Goal: Transaction & Acquisition: Purchase product/service

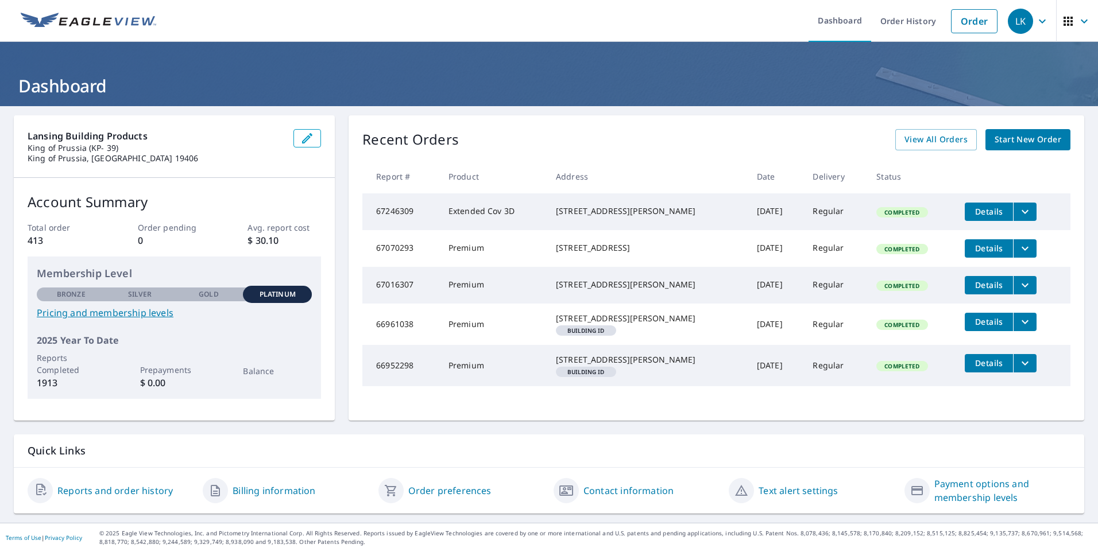
click at [1000, 143] on span "Start New Order" at bounding box center [1028, 140] width 67 height 14
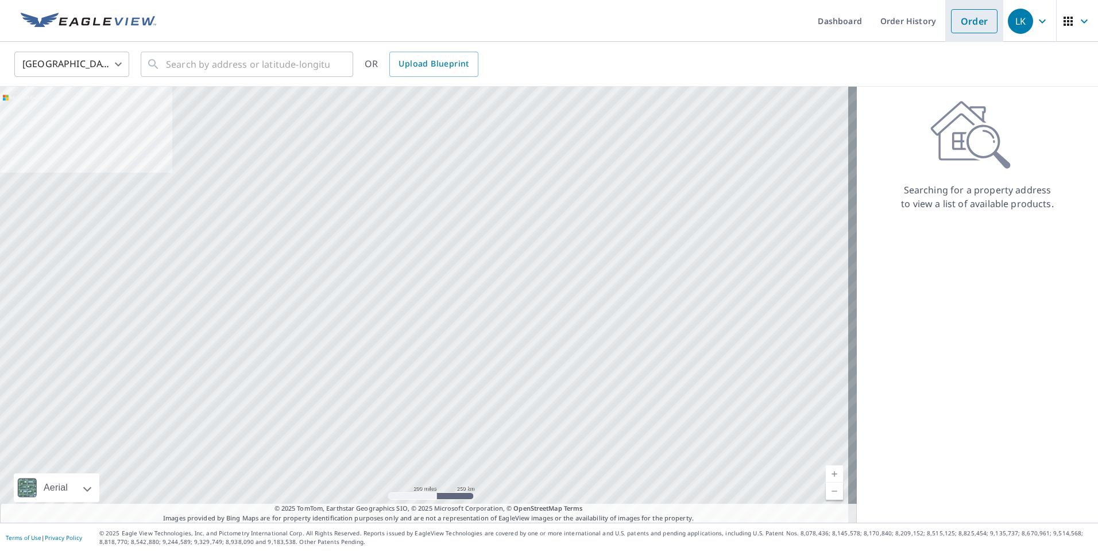
click at [988, 19] on link "Order" at bounding box center [974, 21] width 47 height 24
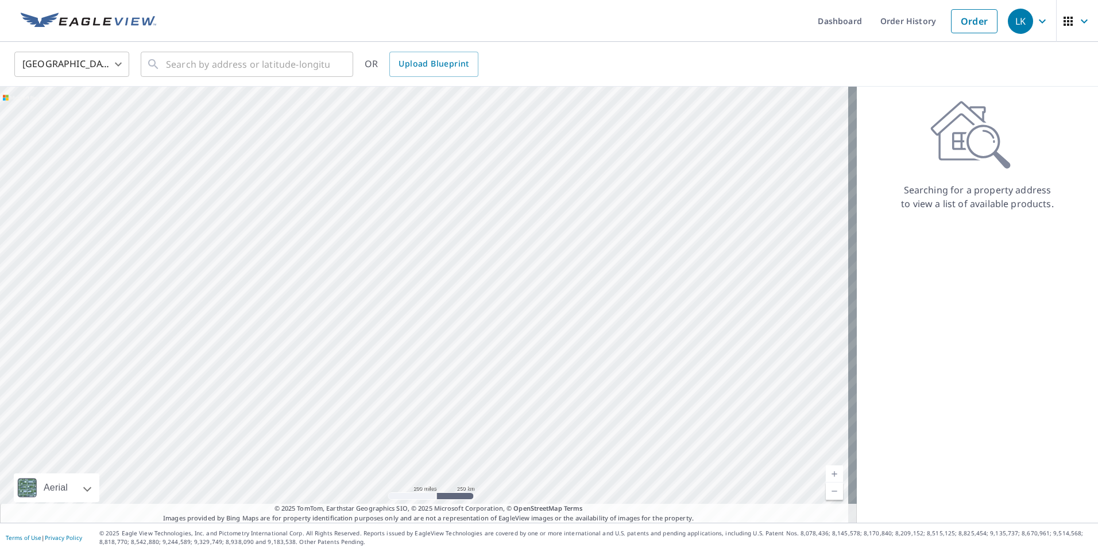
click at [1035, 26] on icon "button" at bounding box center [1042, 21] width 14 height 14
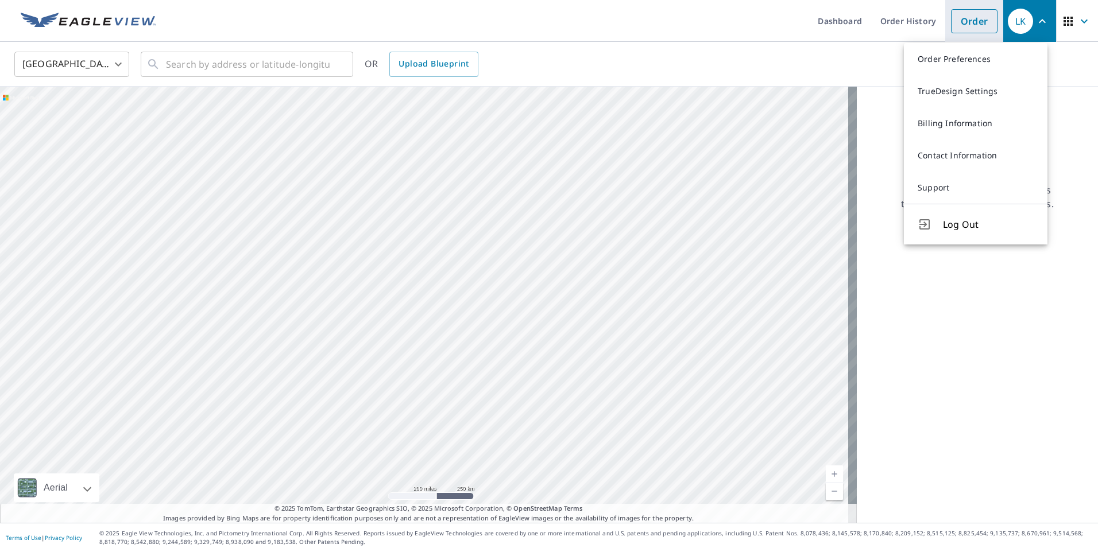
click at [959, 22] on link "Order" at bounding box center [974, 21] width 47 height 24
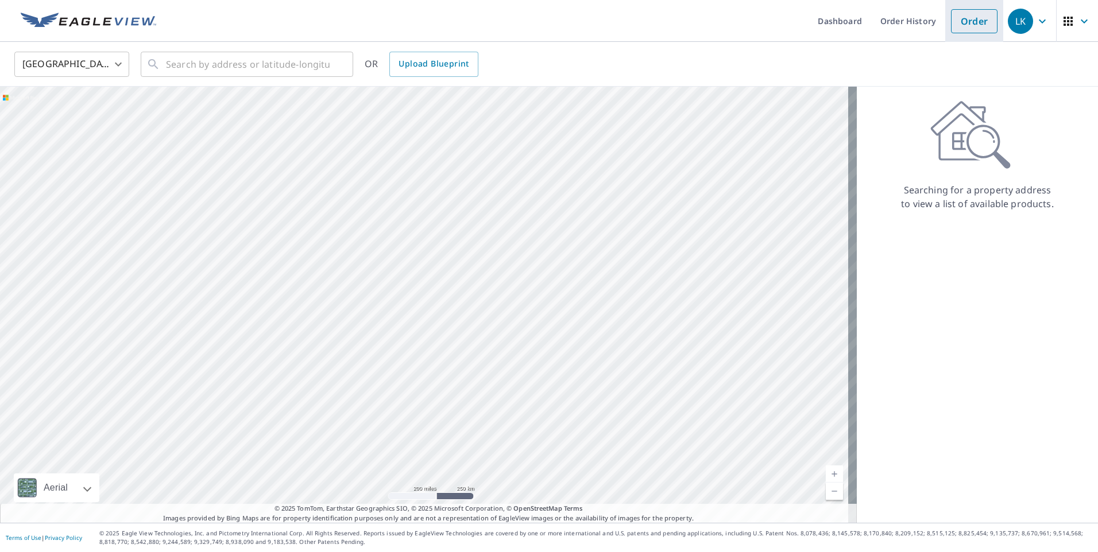
click at [961, 20] on link "Order" at bounding box center [974, 21] width 47 height 24
click at [967, 29] on link "Order" at bounding box center [974, 21] width 47 height 24
click at [1037, 21] on icon "button" at bounding box center [1042, 21] width 14 height 14
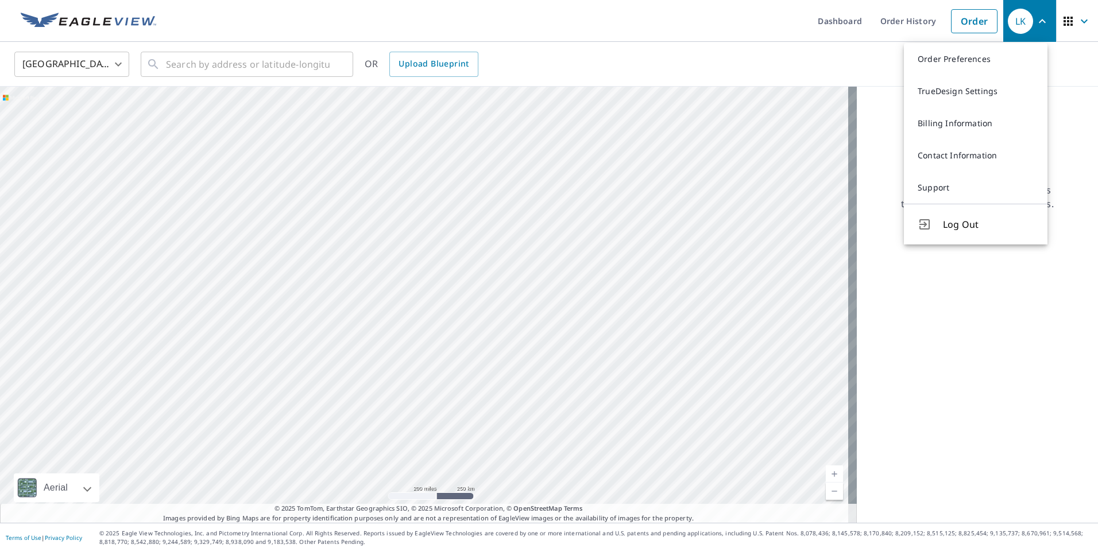
click at [1081, 21] on icon "button" at bounding box center [1084, 21] width 7 height 4
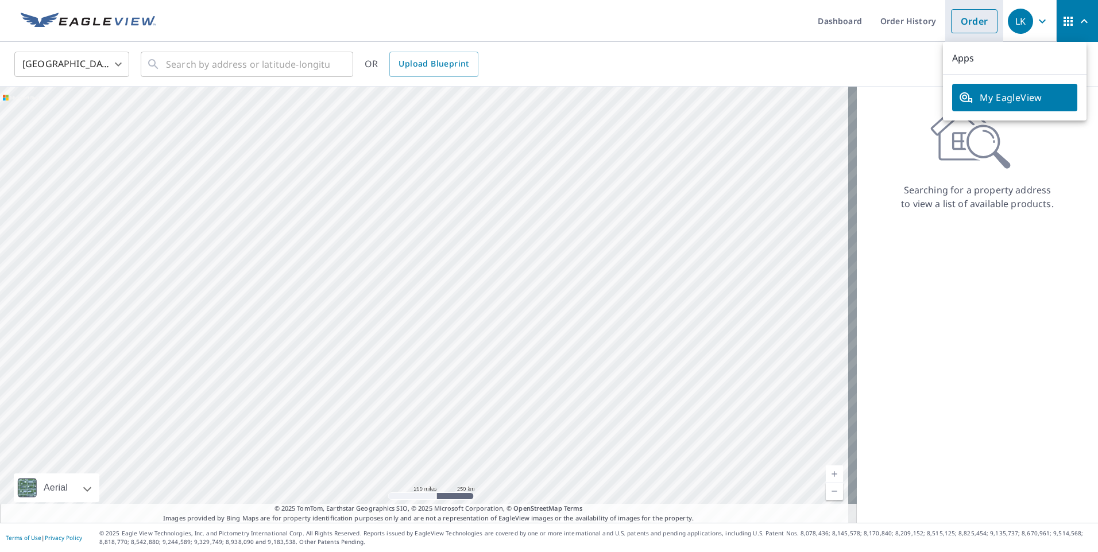
click at [959, 25] on link "Order" at bounding box center [974, 21] width 47 height 24
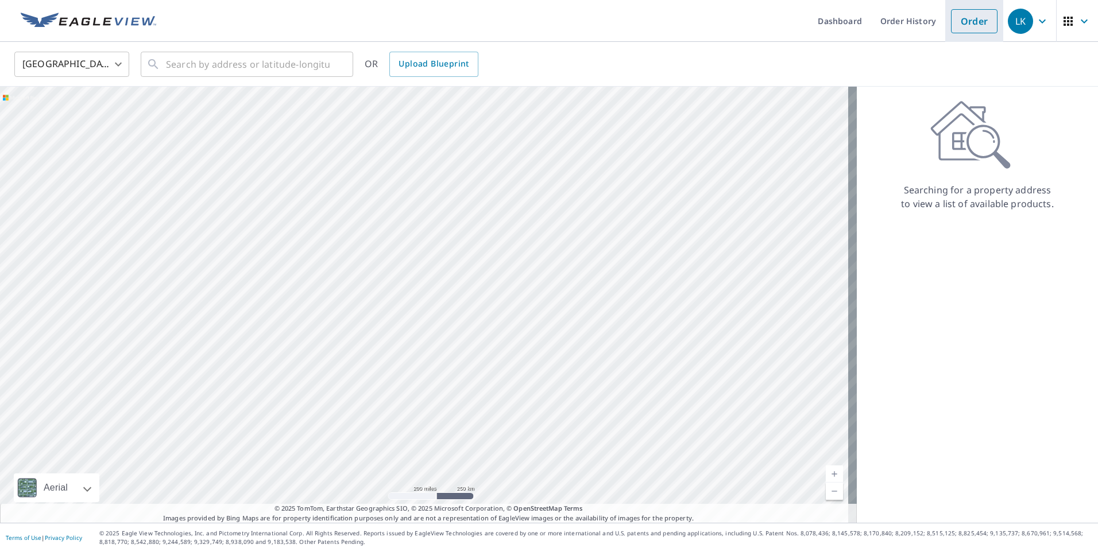
click at [959, 22] on link "Order" at bounding box center [974, 21] width 47 height 24
click at [795, 25] on ul "Dashboard Order History Order" at bounding box center [583, 21] width 840 height 42
click at [846, 21] on link "Dashboard" at bounding box center [840, 21] width 63 height 42
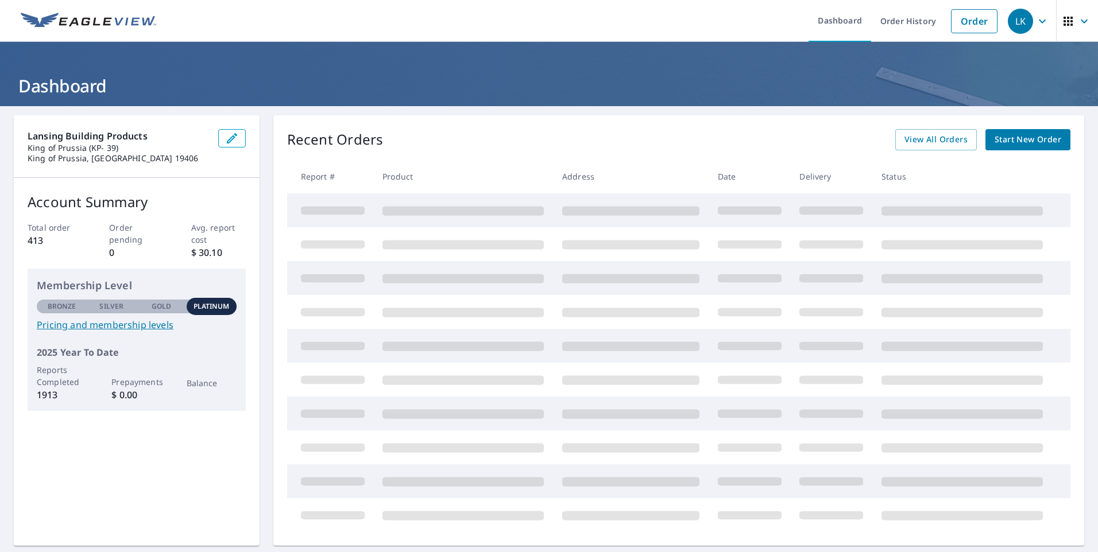
click at [1003, 136] on span "Start New Order" at bounding box center [1028, 140] width 67 height 14
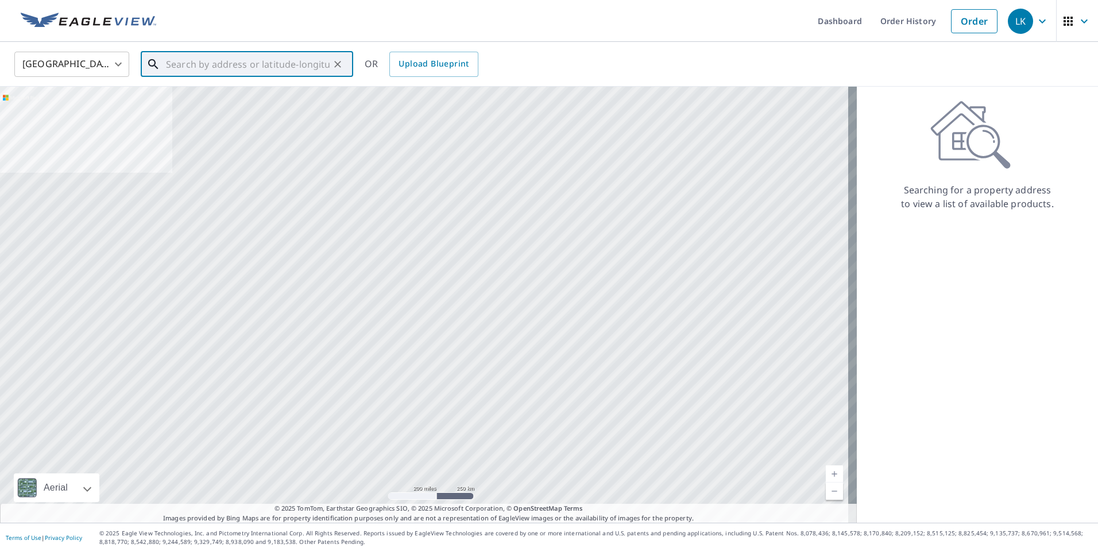
click at [218, 68] on input "text" at bounding box center [248, 64] width 164 height 32
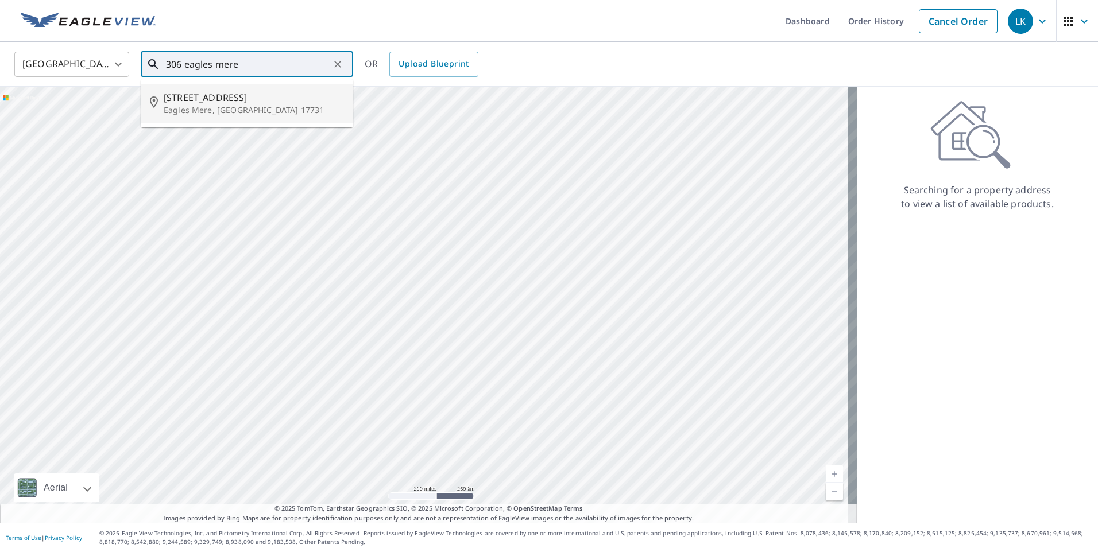
click at [221, 97] on span "306 Eagles Mere Ave" at bounding box center [254, 98] width 180 height 14
type input "306 Eagles Mere Ave Eagles Mere, PA 17731"
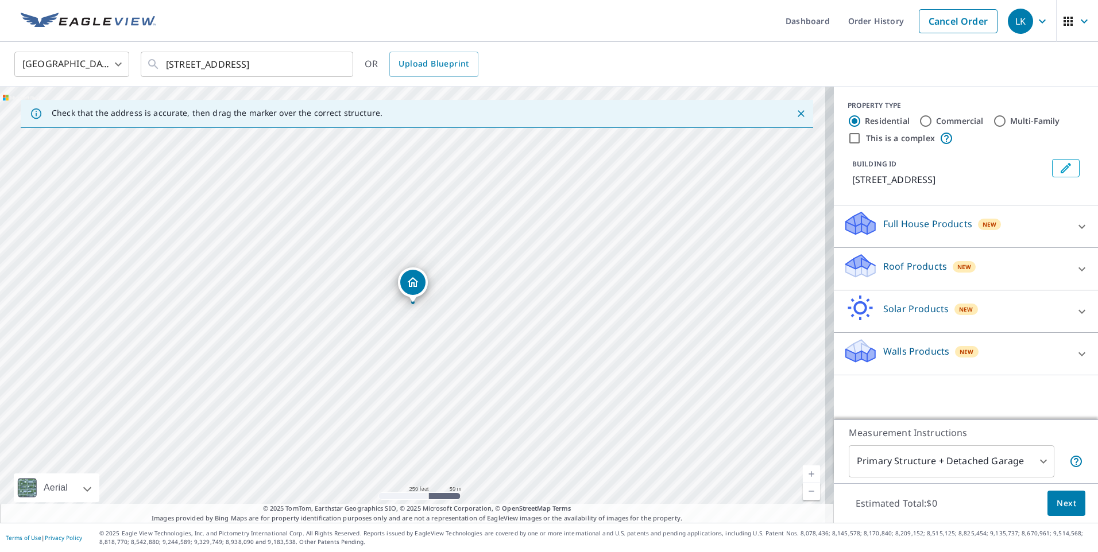
click at [917, 285] on div "Roof Products New" at bounding box center [955, 269] width 225 height 33
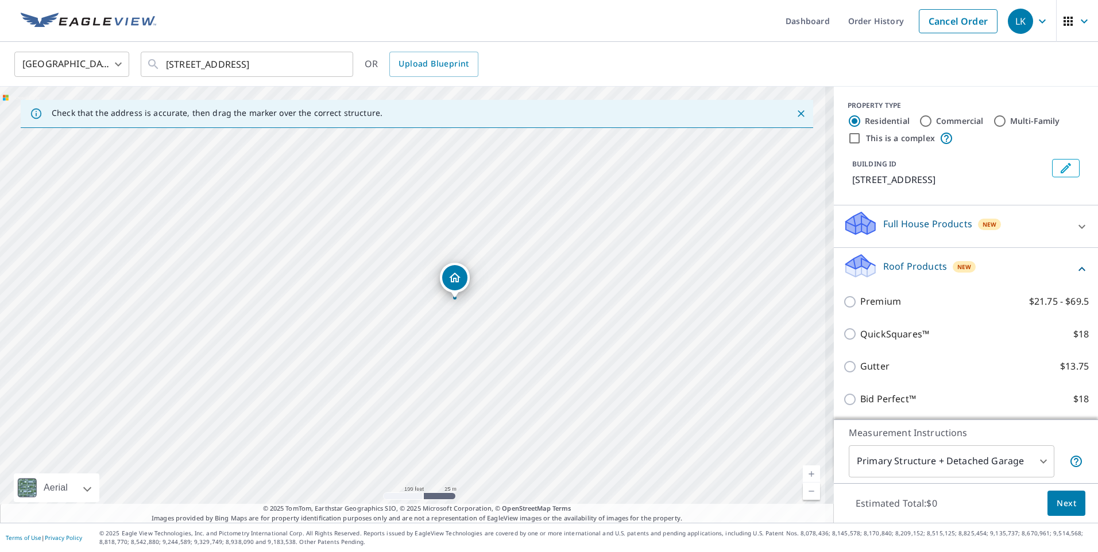
drag, startPoint x: 447, startPoint y: 322, endPoint x: 558, endPoint y: 331, distance: 111.2
click at [558, 331] on div "306 Eagles Mere Ave Eagles Mere, PA 17731" at bounding box center [417, 305] width 834 height 436
drag, startPoint x: 428, startPoint y: 279, endPoint x: 479, endPoint y: 347, distance: 85.8
click at [479, 347] on div "306 Eagles Mere Ave Eagles Mere, PA 17731" at bounding box center [417, 305] width 834 height 436
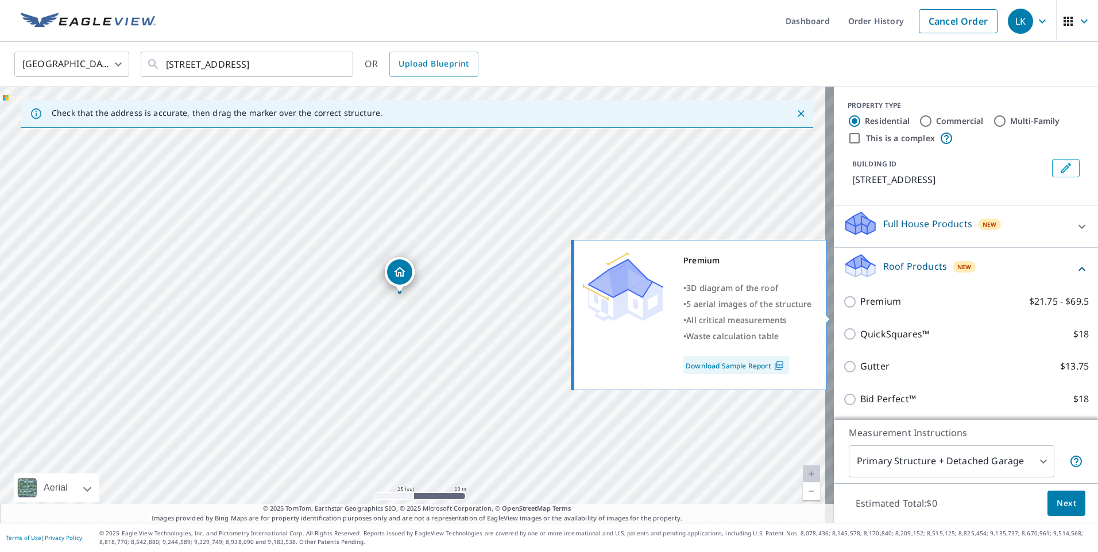
click at [860, 309] on p "Premium" at bounding box center [880, 302] width 41 height 14
click at [852, 309] on input "Premium $21.75 - $69.5" at bounding box center [851, 302] width 17 height 14
checkbox input "true"
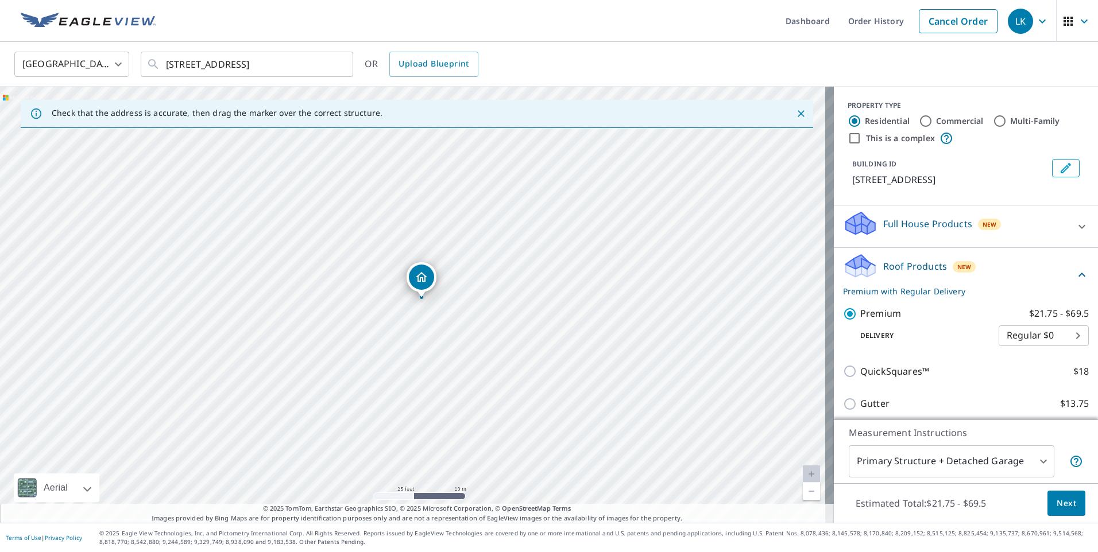
drag, startPoint x: 409, startPoint y: 291, endPoint x: 418, endPoint y: 285, distance: 10.0
click at [930, 461] on body "LK LK Dashboard Order History Cancel Order LK United States US ​ 306 Eagles Mer…" at bounding box center [549, 276] width 1098 height 552
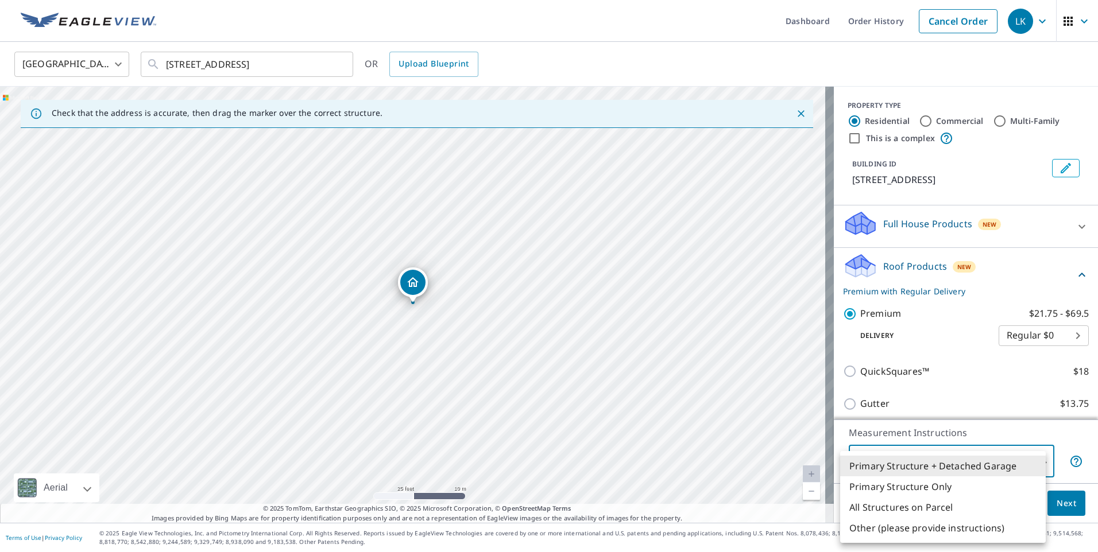
click at [916, 492] on li "Primary Structure Only" at bounding box center [943, 487] width 206 height 21
type input "2"
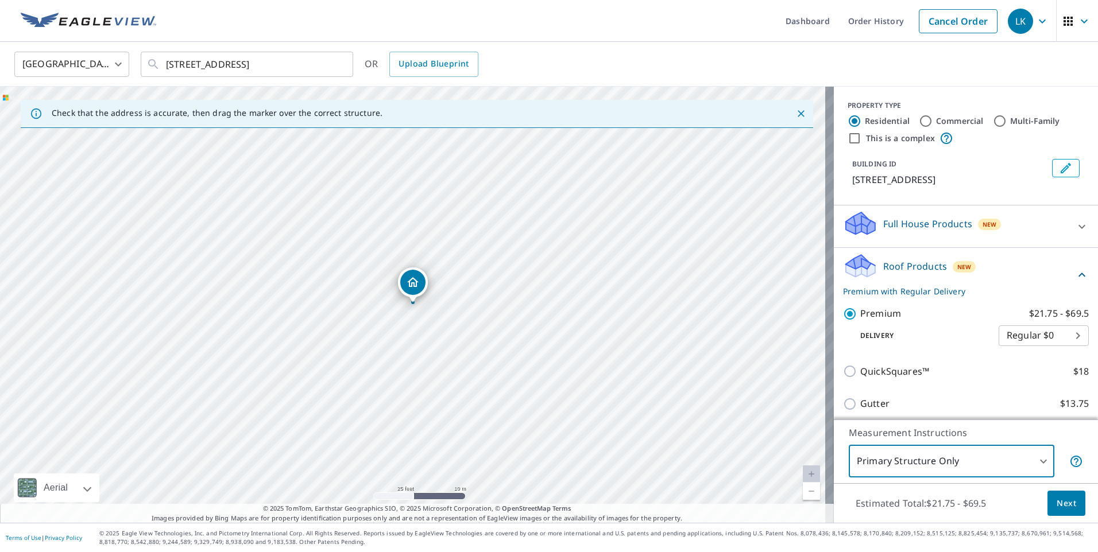
click at [1057, 500] on span "Next" at bounding box center [1067, 504] width 20 height 14
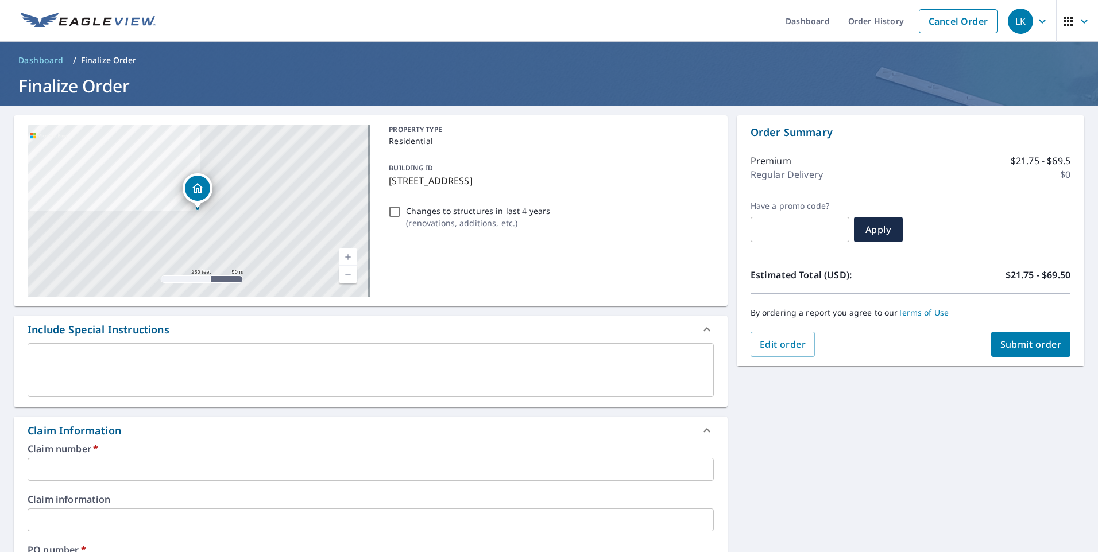
scroll to position [115, 0]
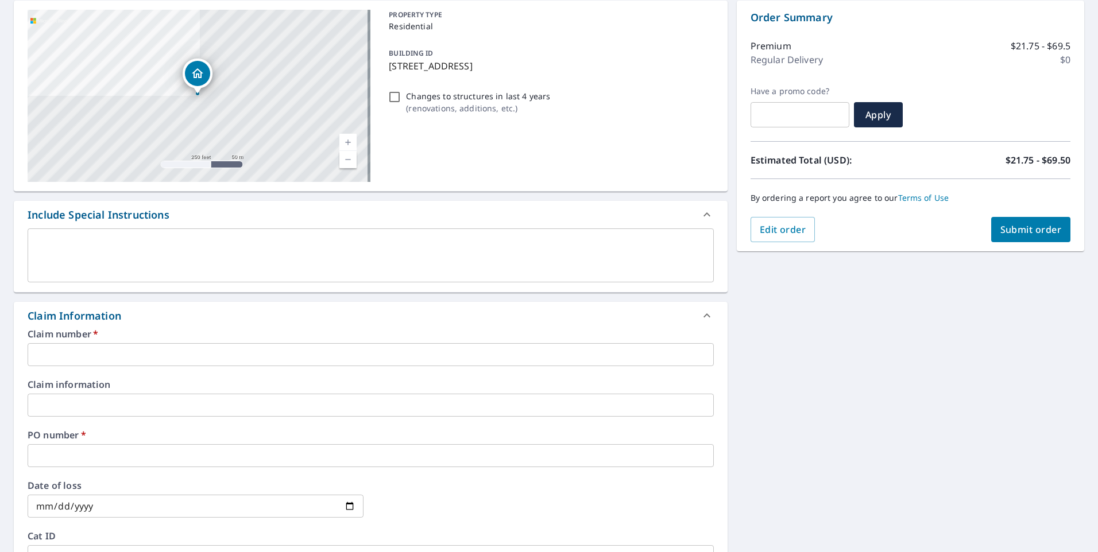
click at [278, 366] on div "Claim number   * ​ Claim information ​ PO number   * ​ Date of loss ​ Cat ID ​" at bounding box center [371, 454] width 714 height 249
click at [283, 355] on input "text" at bounding box center [371, 354] width 686 height 23
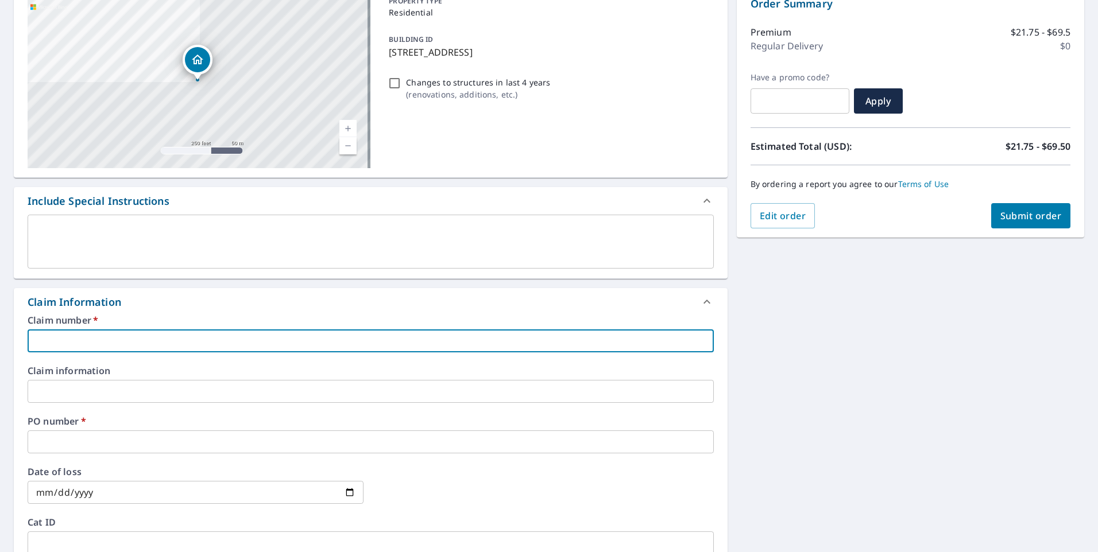
scroll to position [0, 0]
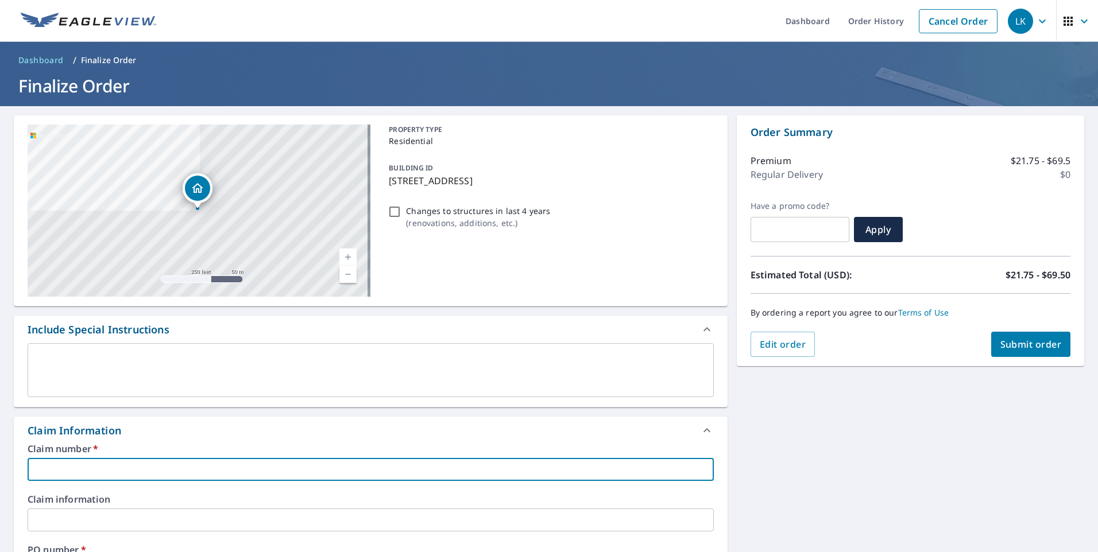
paste input "Christopher Maturo Roofing - KPPA - 1068299"
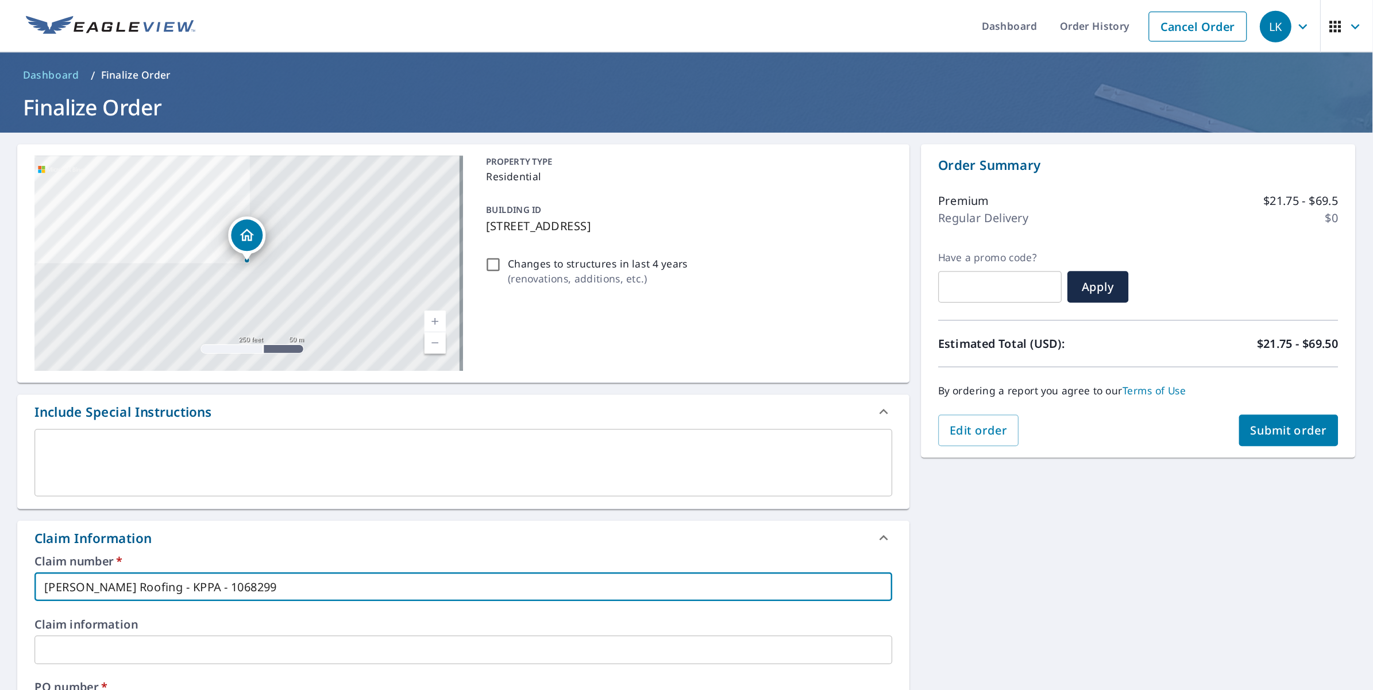
scroll to position [172, 0]
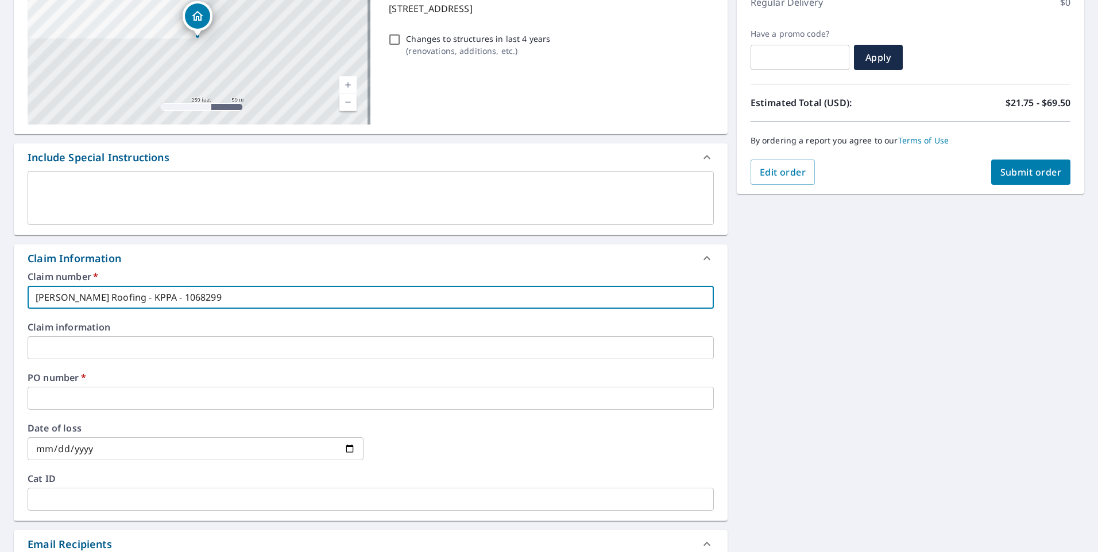
drag, startPoint x: 244, startPoint y: 296, endPoint x: 199, endPoint y: 292, distance: 45.5
click at [199, 292] on input "Christopher Maturo Roofing - KPPA - 1068299" at bounding box center [371, 297] width 686 height 23
click at [36, 297] on input "Christopher Maturo Roofing - KPPA - 1068299" at bounding box center [371, 297] width 686 height 23
paste input "1068299"
drag, startPoint x: 200, startPoint y: 298, endPoint x: 298, endPoint y: 299, distance: 98.2
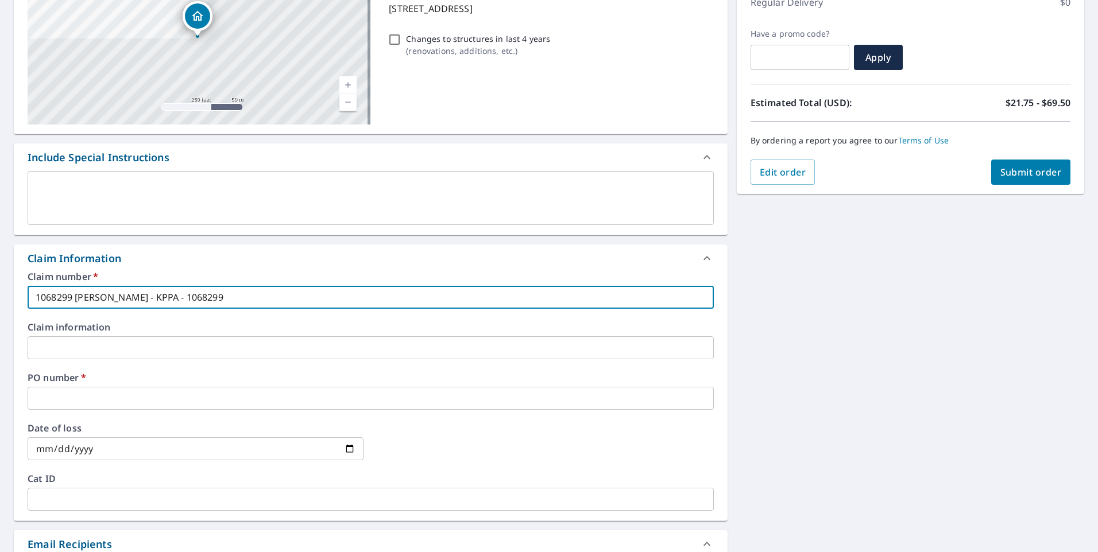
click at [298, 299] on input "1068299 Christopher Maturo Roofing - KPPA - 1068299" at bounding box center [371, 297] width 686 height 23
type input "1068299 [PERSON_NAME] Roofing"
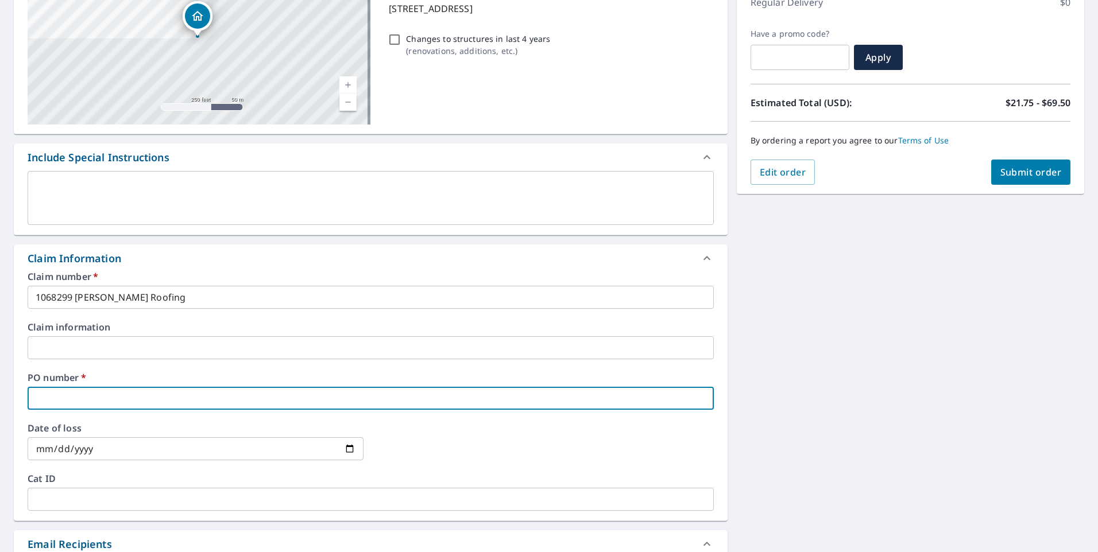
click at [237, 389] on input "text" at bounding box center [371, 398] width 686 height 23
type input "[PERSON_NAME]"
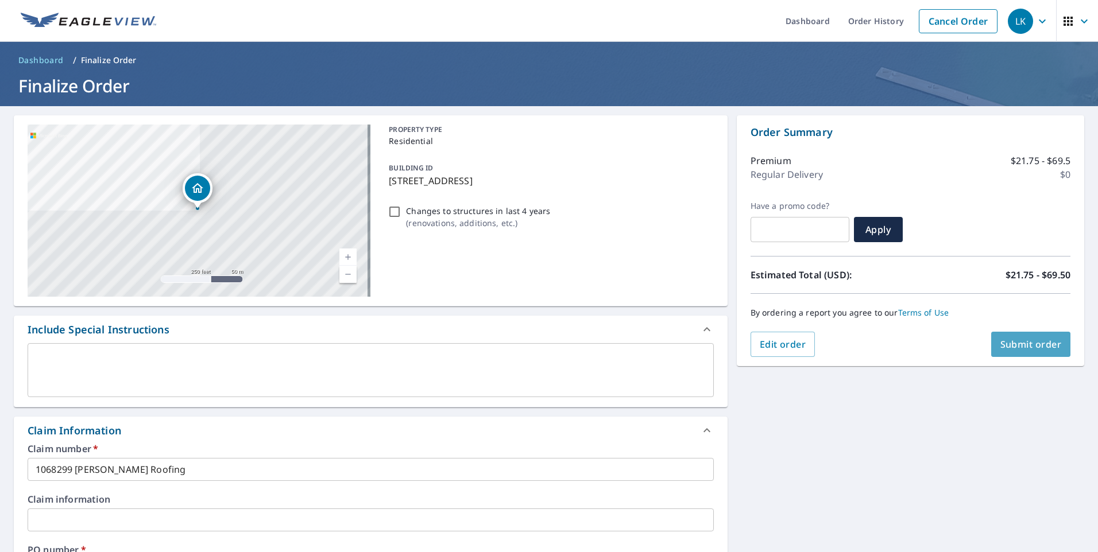
click at [991, 345] on button "Submit order" at bounding box center [1031, 344] width 80 height 25
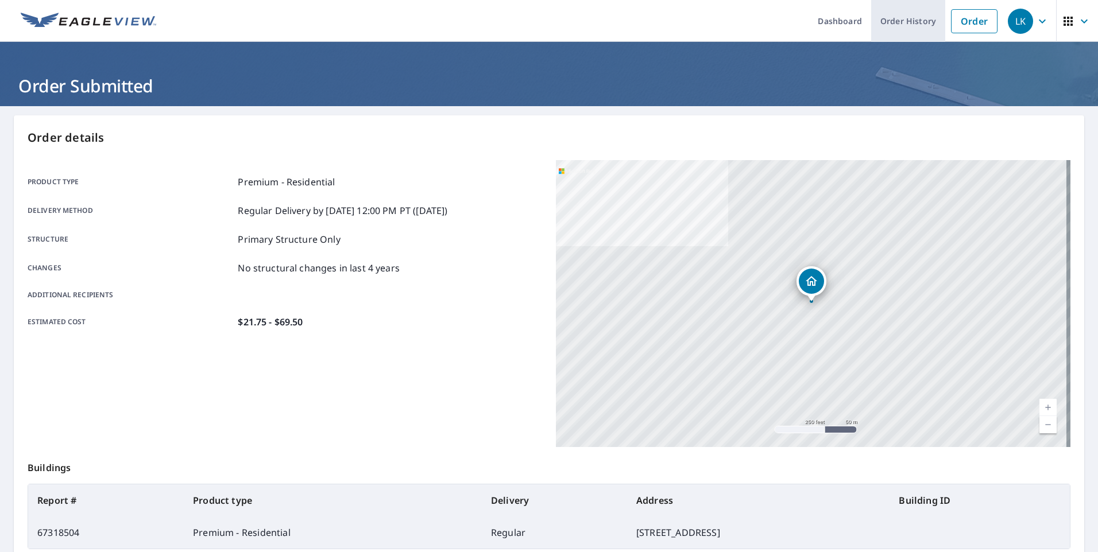
click at [911, 22] on link "Order History" at bounding box center [908, 21] width 74 height 42
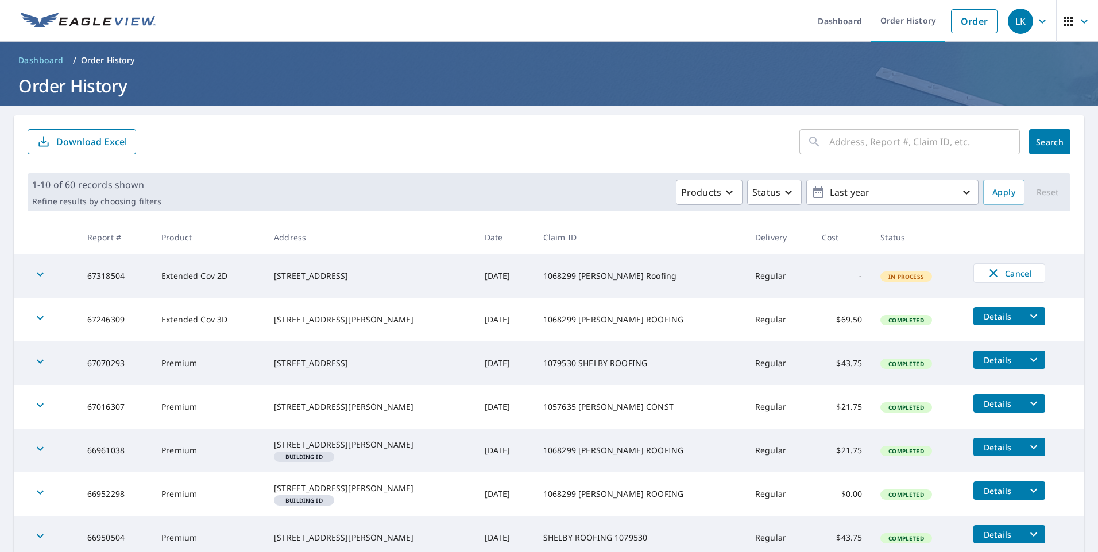
click at [909, 280] on span "In Process" at bounding box center [906, 277] width 49 height 8
click at [36, 276] on icon "button" at bounding box center [40, 275] width 14 height 14
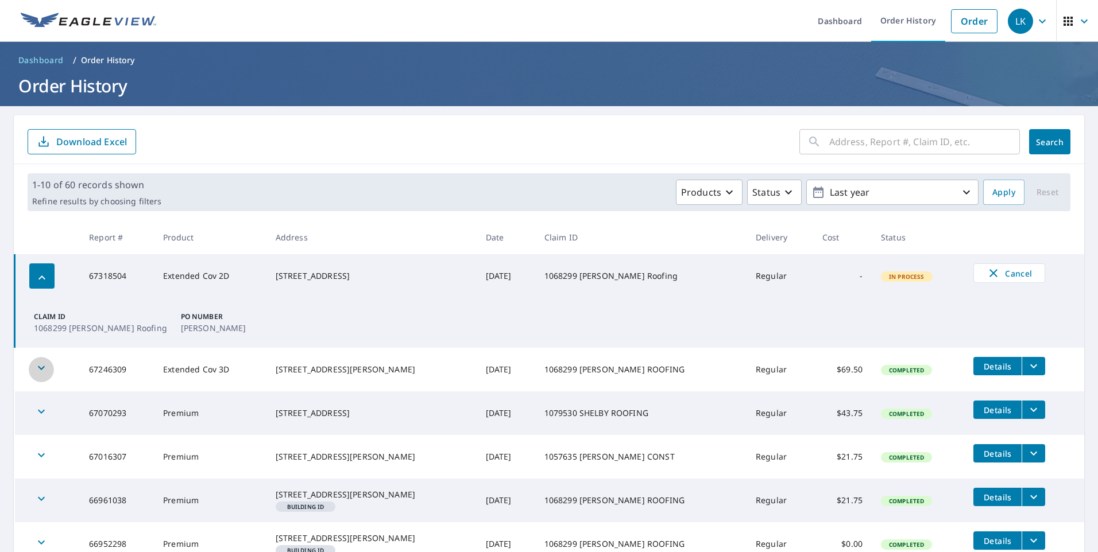
click at [44, 372] on icon "button" at bounding box center [41, 368] width 14 height 14
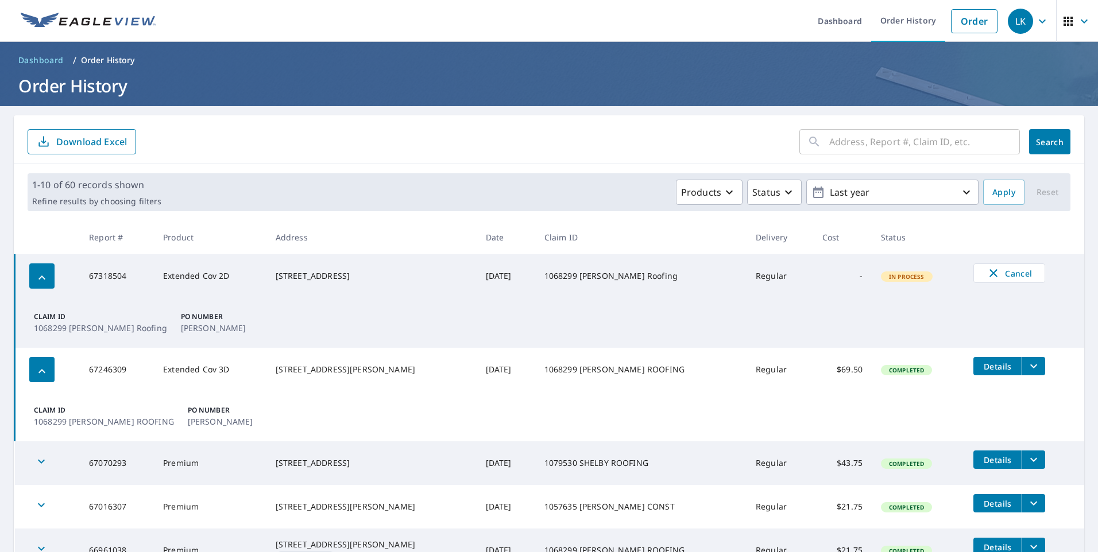
click at [44, 372] on icon "button" at bounding box center [41, 371] width 7 height 4
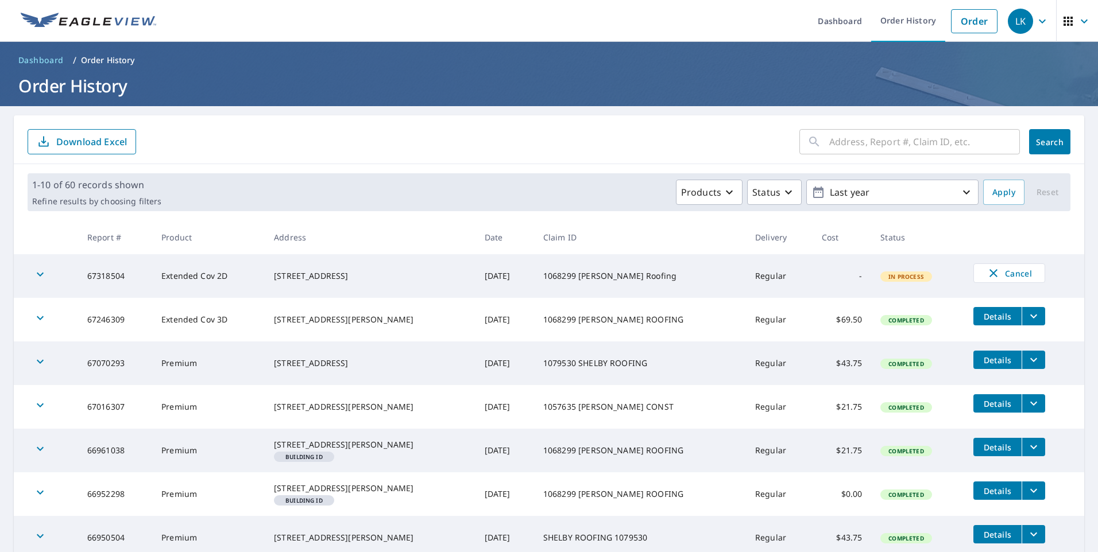
click at [38, 316] on icon "button" at bounding box center [40, 318] width 14 height 14
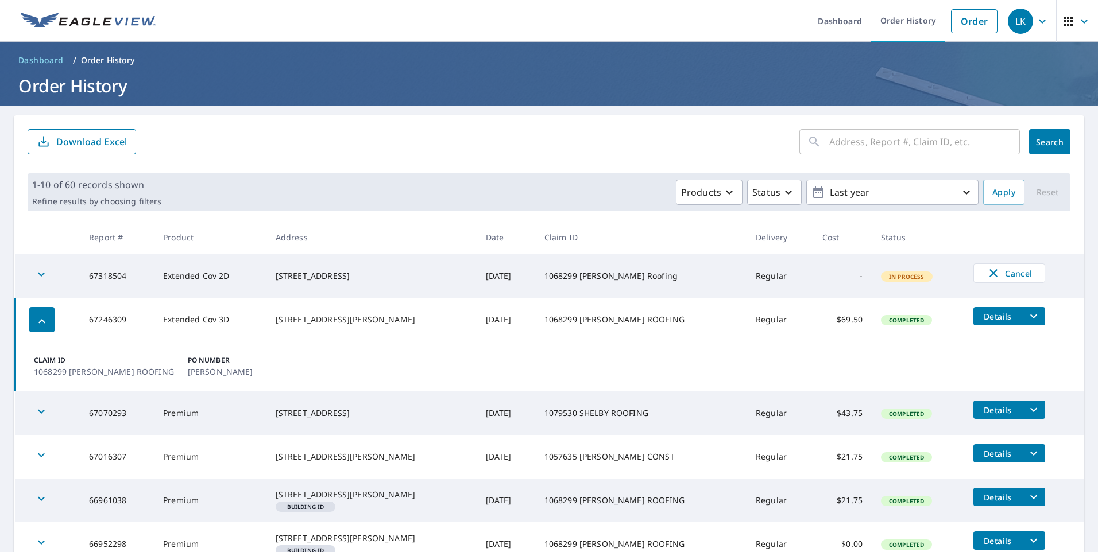
click at [38, 316] on icon "button" at bounding box center [42, 322] width 14 height 14
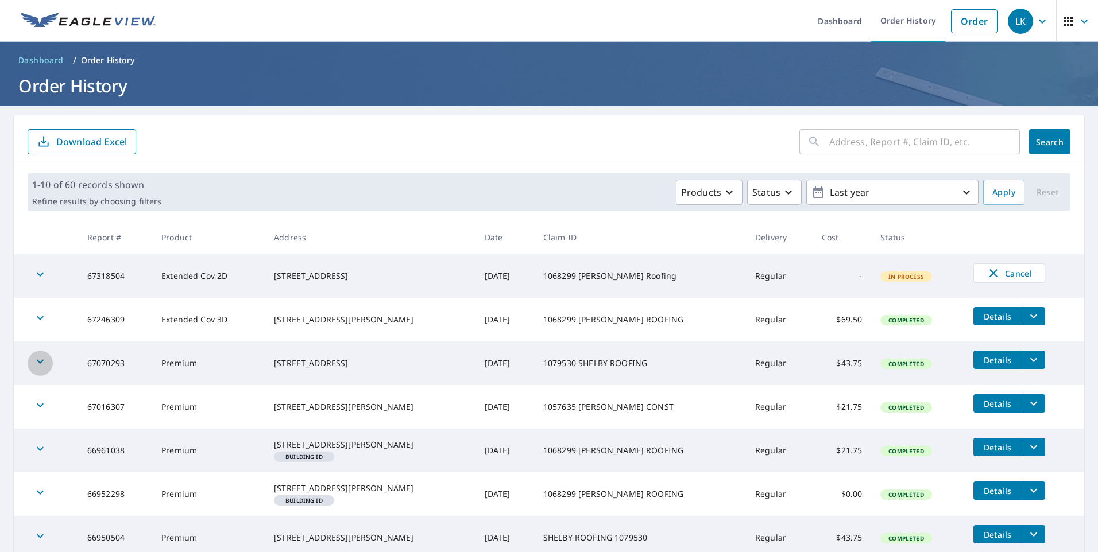
click at [39, 360] on icon "button" at bounding box center [40, 362] width 14 height 14
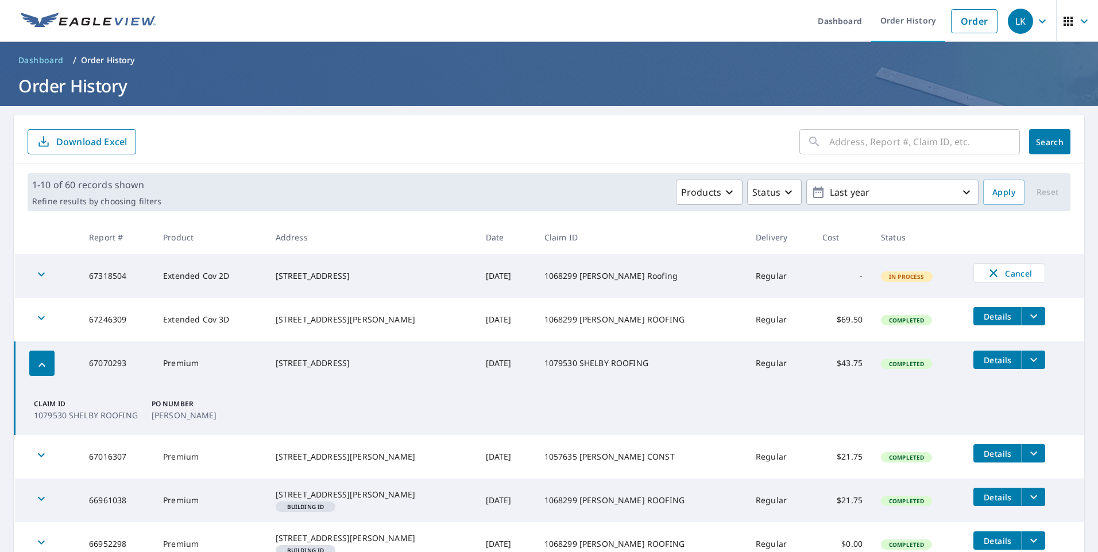
click at [39, 361] on icon "button" at bounding box center [42, 365] width 14 height 14
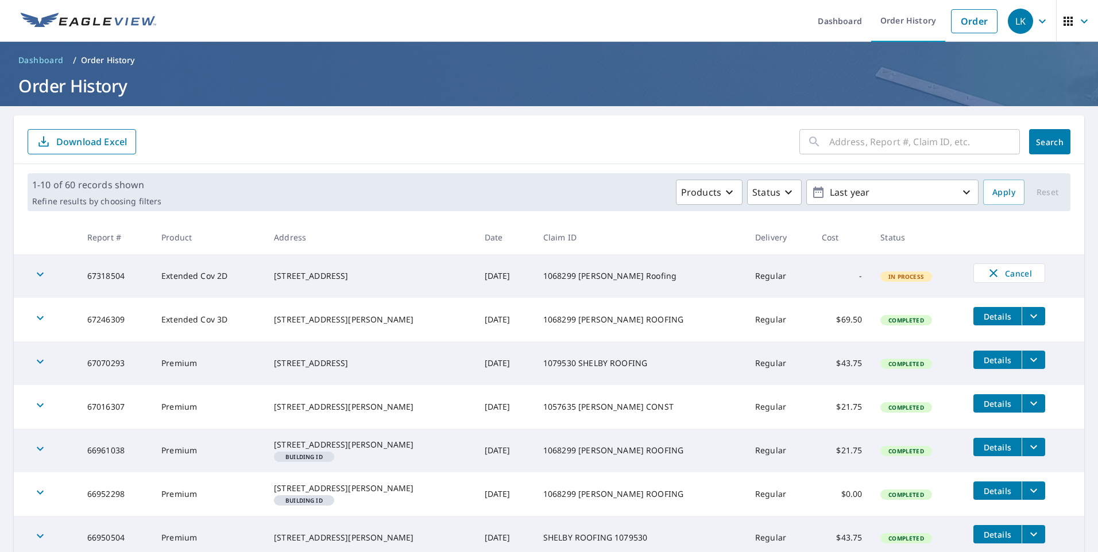
click at [39, 361] on icon "button" at bounding box center [40, 362] width 14 height 14
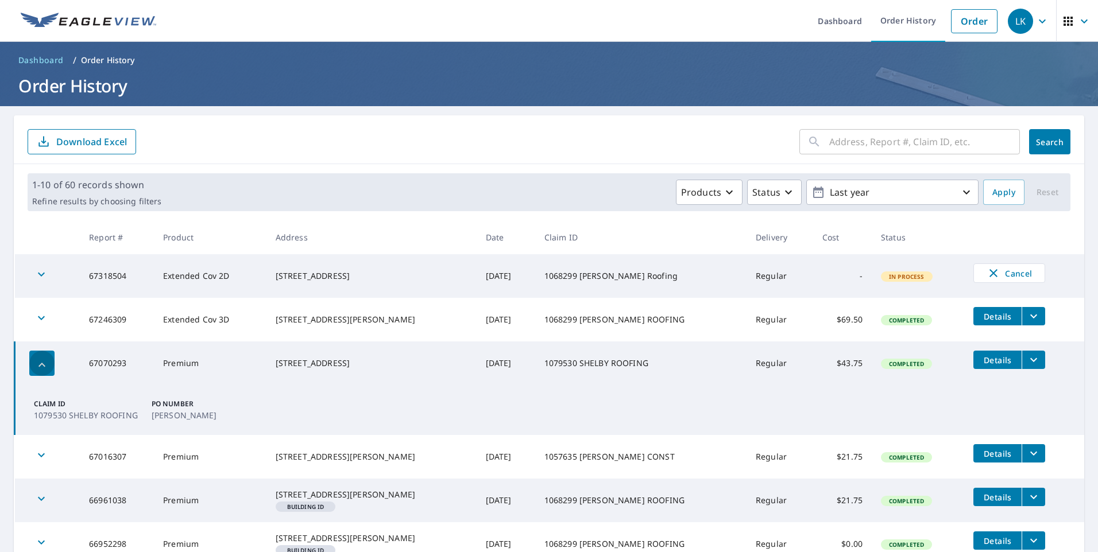
click at [39, 361] on icon "button" at bounding box center [42, 365] width 14 height 14
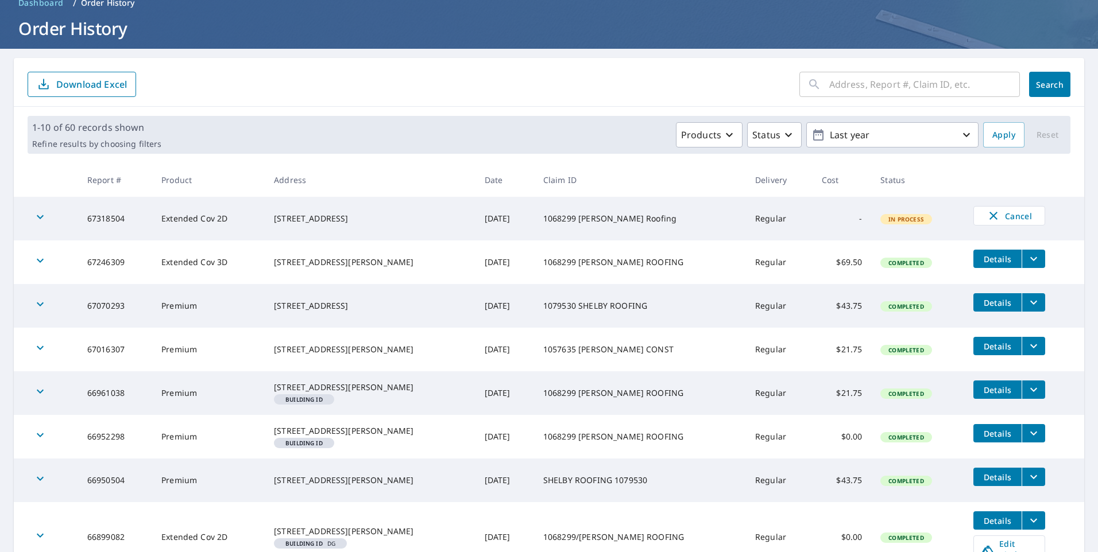
scroll to position [115, 0]
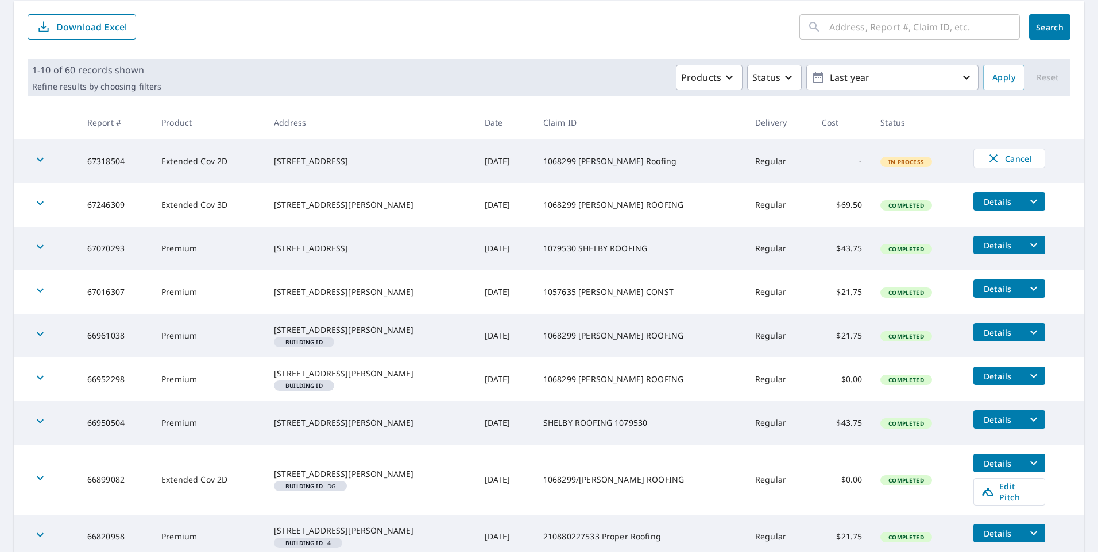
click at [43, 485] on icon "button" at bounding box center [40, 478] width 14 height 14
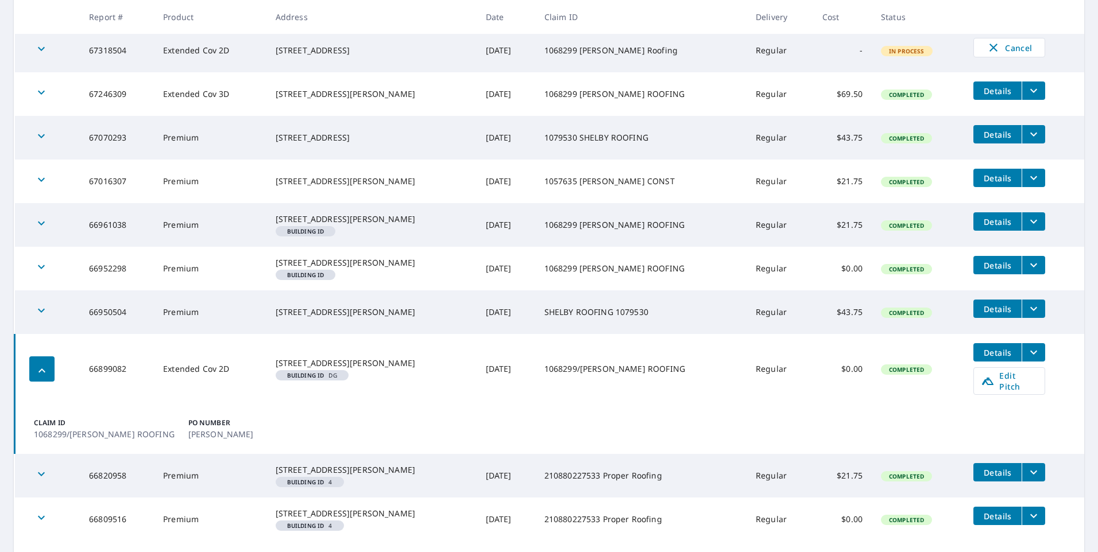
scroll to position [230, 0]
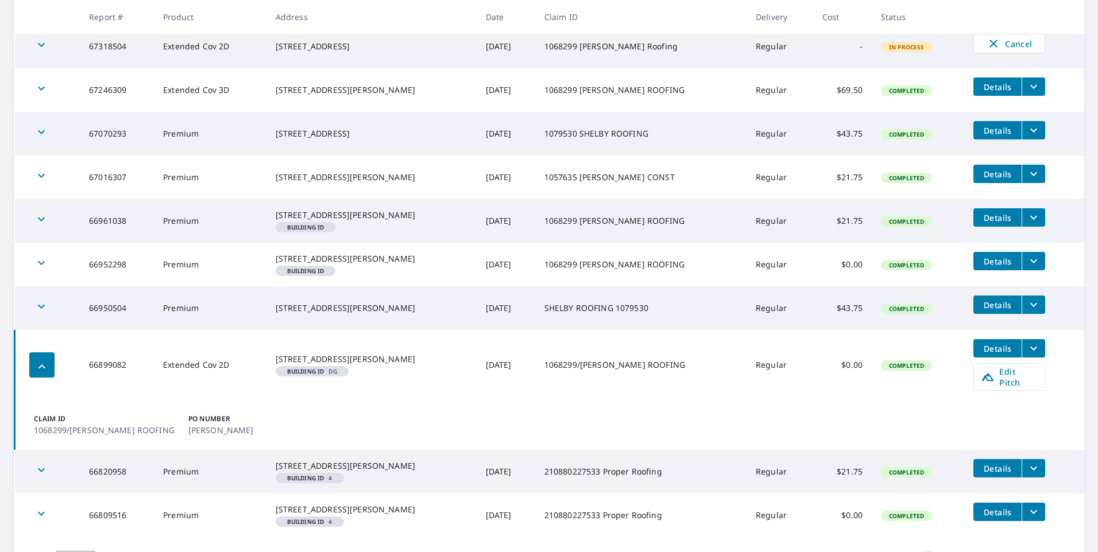
click at [34, 378] on div "button" at bounding box center [41, 365] width 25 height 25
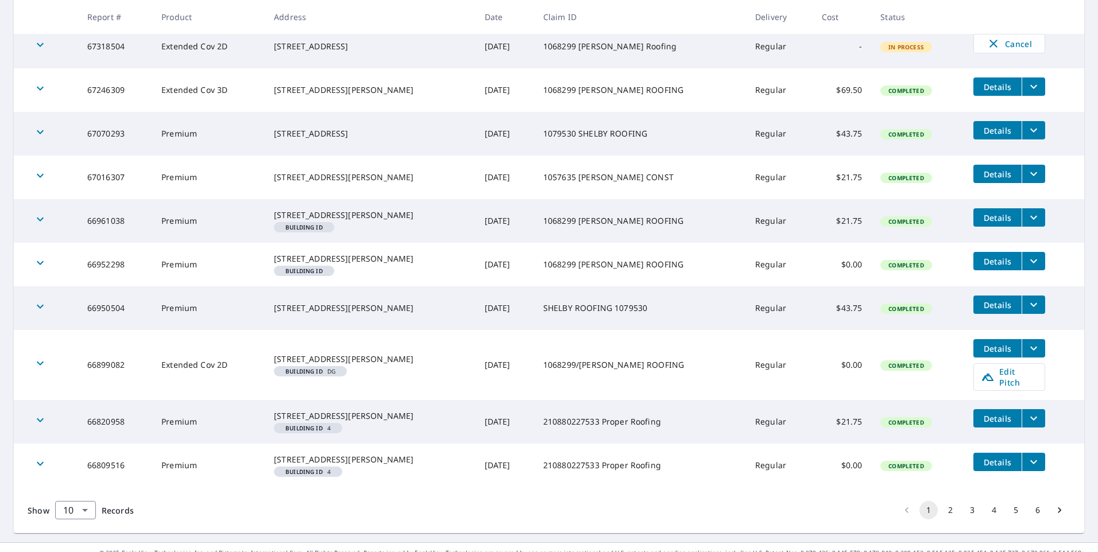
click at [40, 314] on icon "button" at bounding box center [40, 307] width 14 height 14
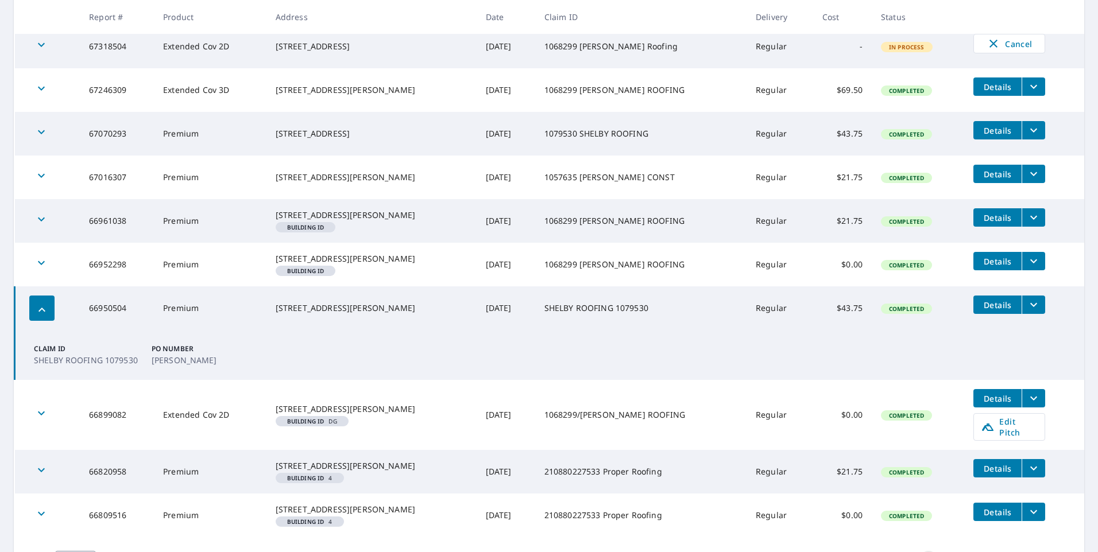
click at [40, 317] on icon "button" at bounding box center [42, 310] width 14 height 14
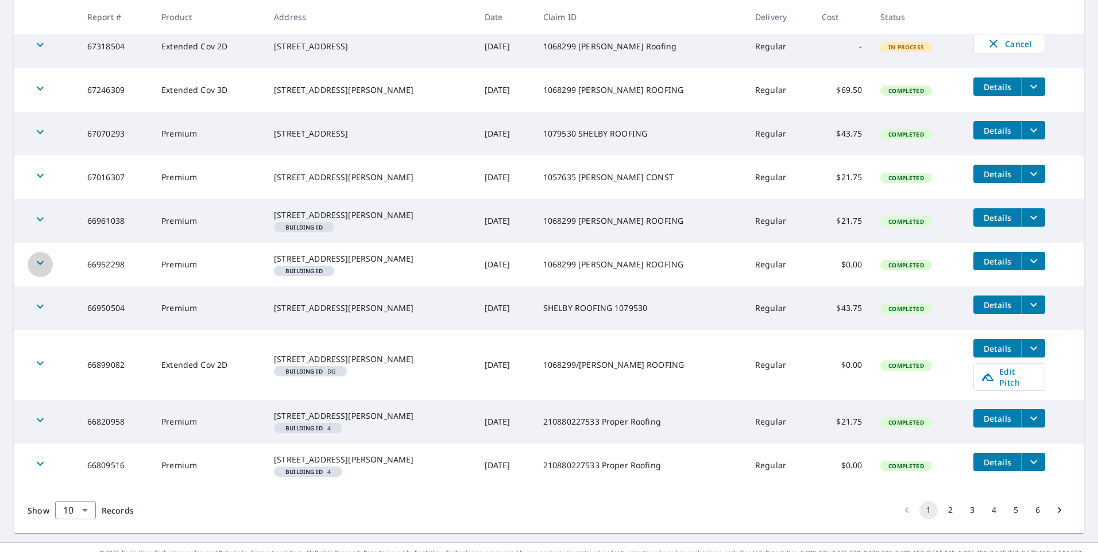
click at [40, 265] on icon "button" at bounding box center [40, 263] width 7 height 4
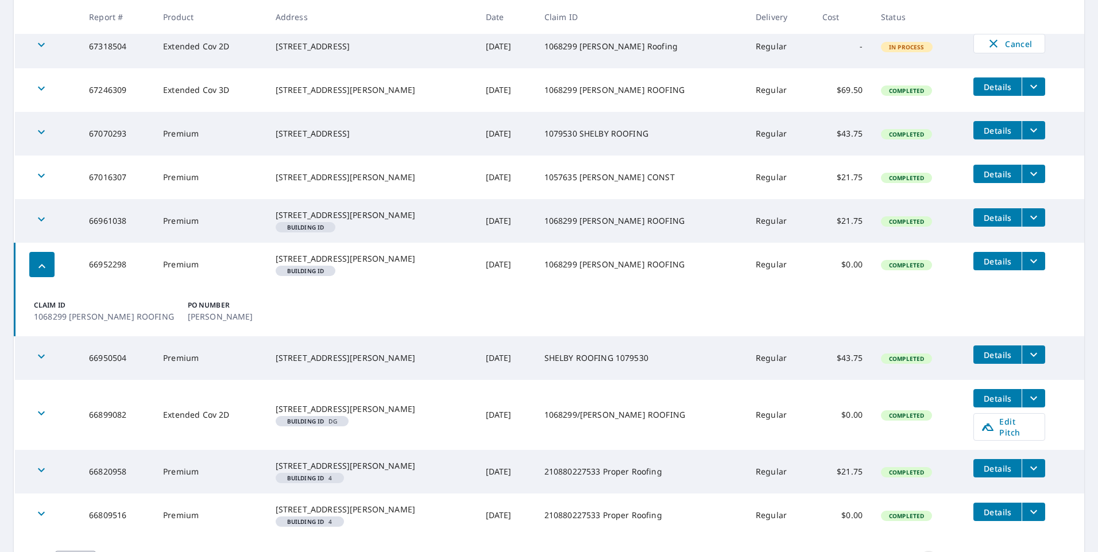
click at [40, 273] on icon "button" at bounding box center [42, 267] width 14 height 14
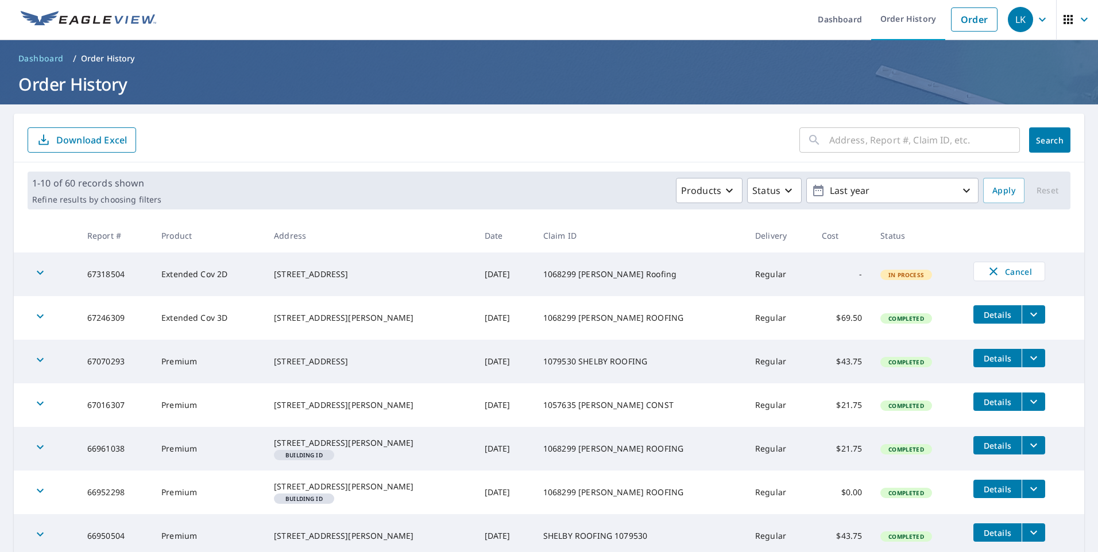
scroll to position [0, 0]
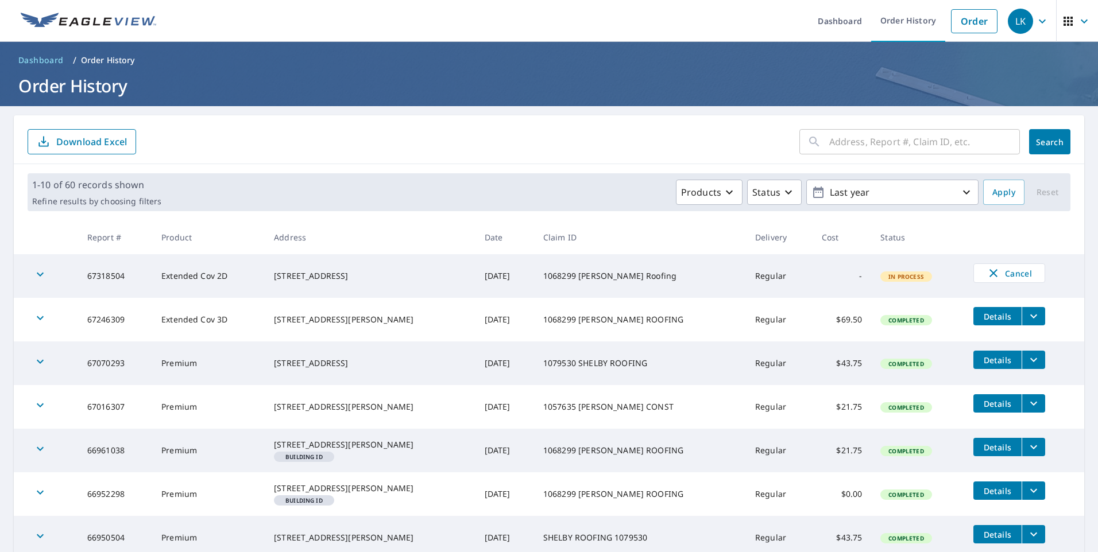
click at [660, 140] on form "​ Search Download Excel" at bounding box center [549, 141] width 1043 height 25
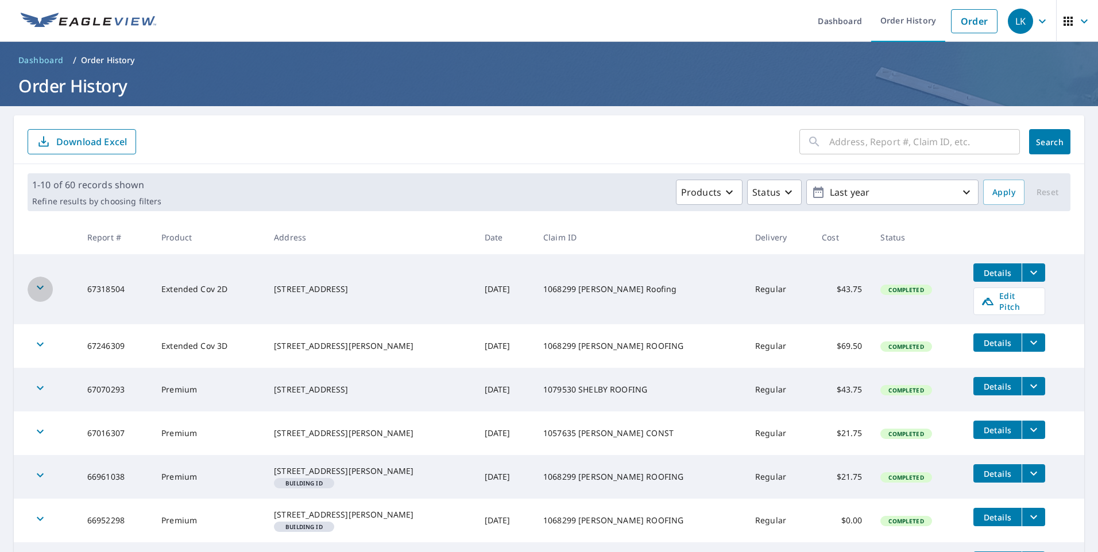
click at [44, 285] on icon "button" at bounding box center [40, 288] width 14 height 14
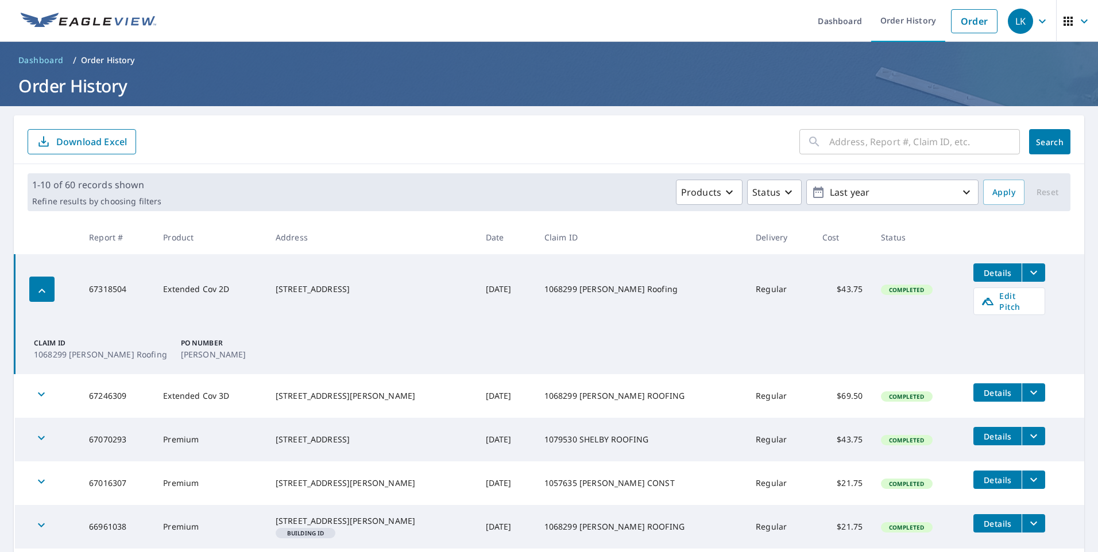
click at [1033, 273] on icon "filesDropdownBtn-67318504" at bounding box center [1034, 273] width 14 height 14
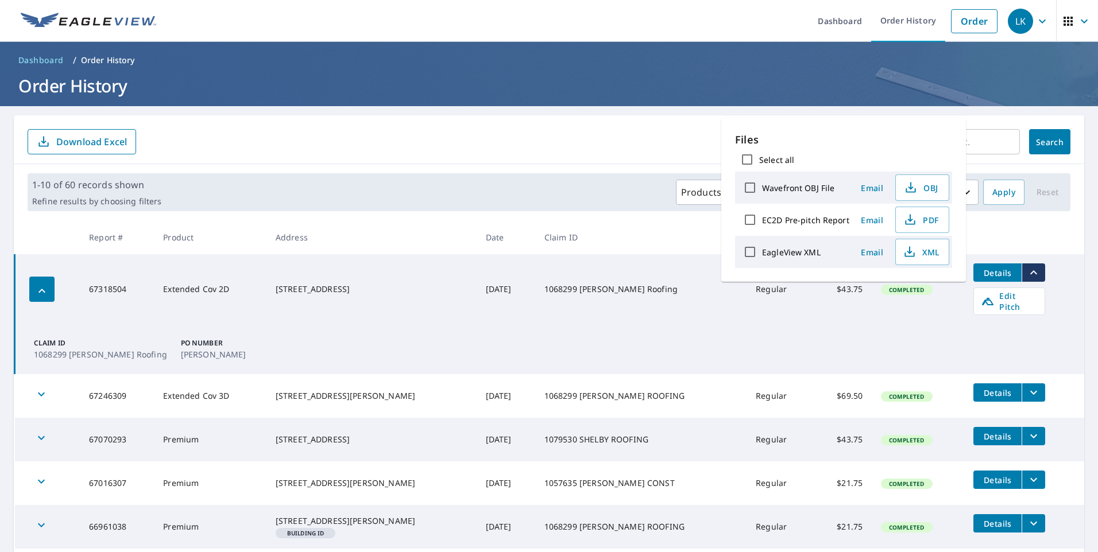
click at [917, 313] on td "Completed" at bounding box center [918, 289] width 92 height 70
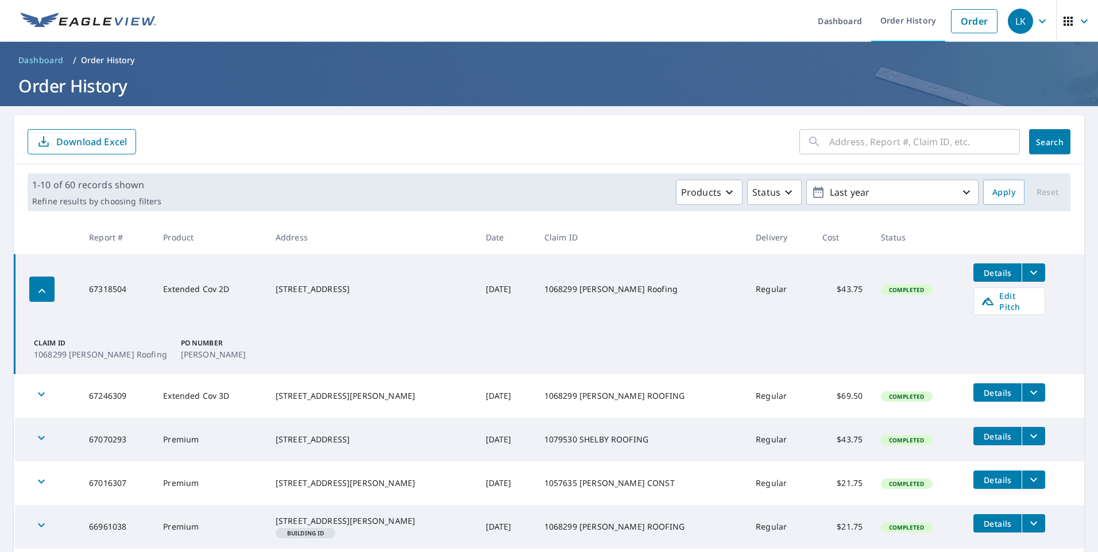
click at [1027, 276] on icon "filesDropdownBtn-67318504" at bounding box center [1034, 273] width 14 height 14
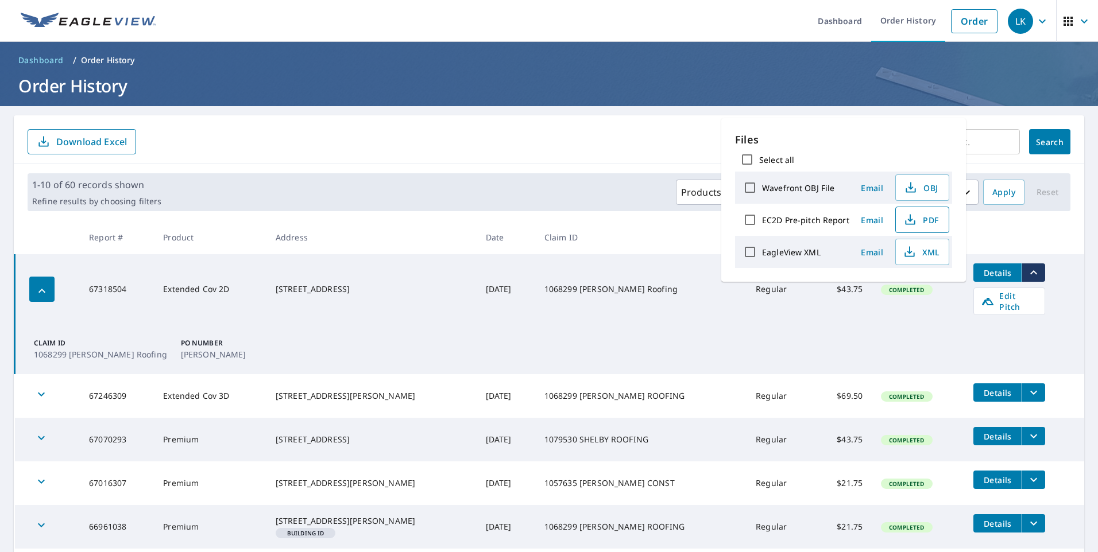
click at [904, 219] on icon "button" at bounding box center [910, 220] width 14 height 14
drag, startPoint x: 919, startPoint y: 364, endPoint x: 953, endPoint y: 315, distance: 59.8
click at [919, 364] on td "Claim ID 1068299 Christopher Maturo Roofing PO Number Alyssa Turgeon" at bounding box center [550, 349] width 1070 height 50
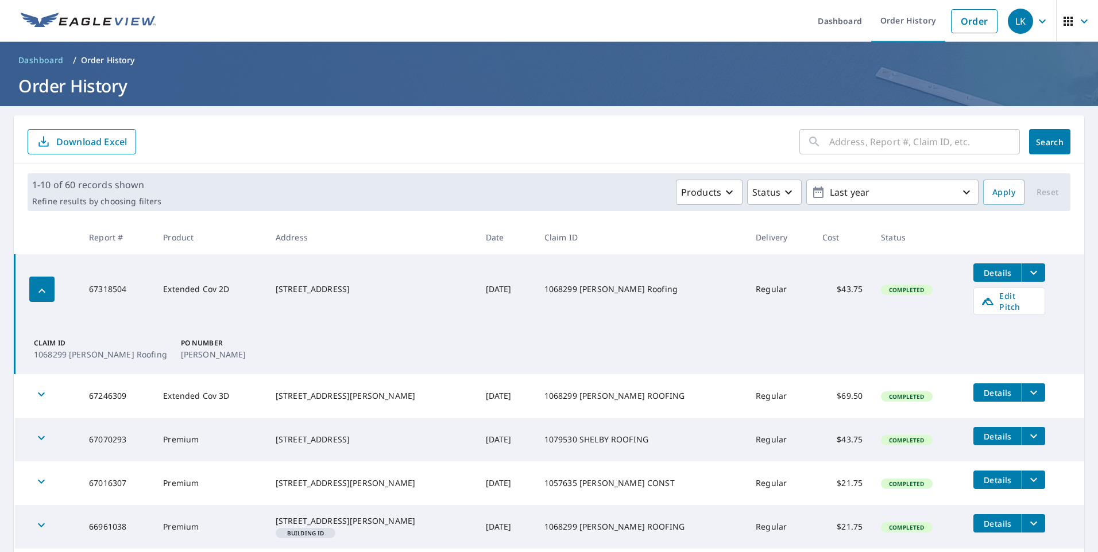
click at [992, 272] on span "Details" at bounding box center [997, 273] width 34 height 11
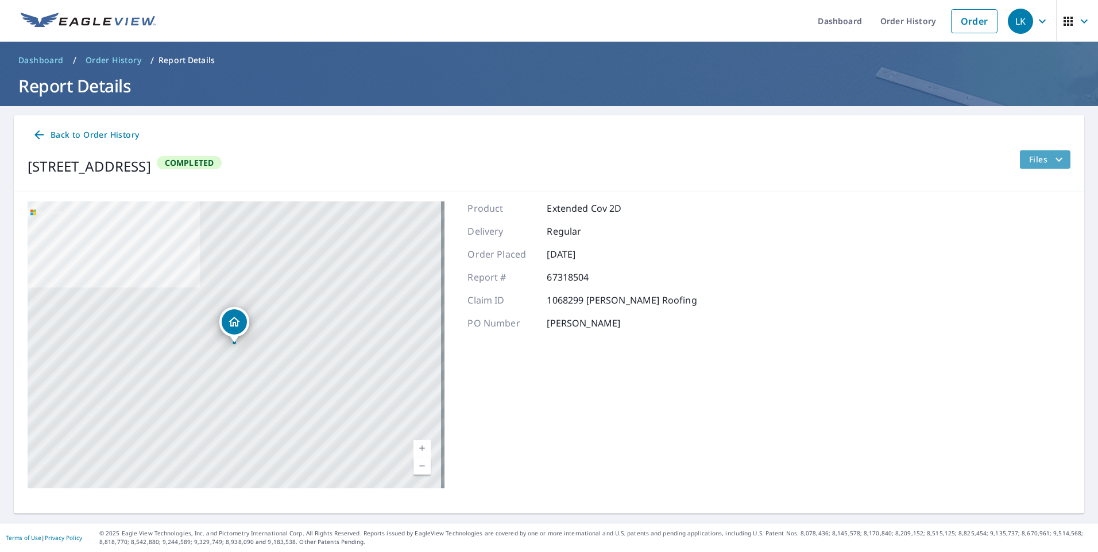
click at [1035, 153] on span "Files" at bounding box center [1047, 160] width 37 height 14
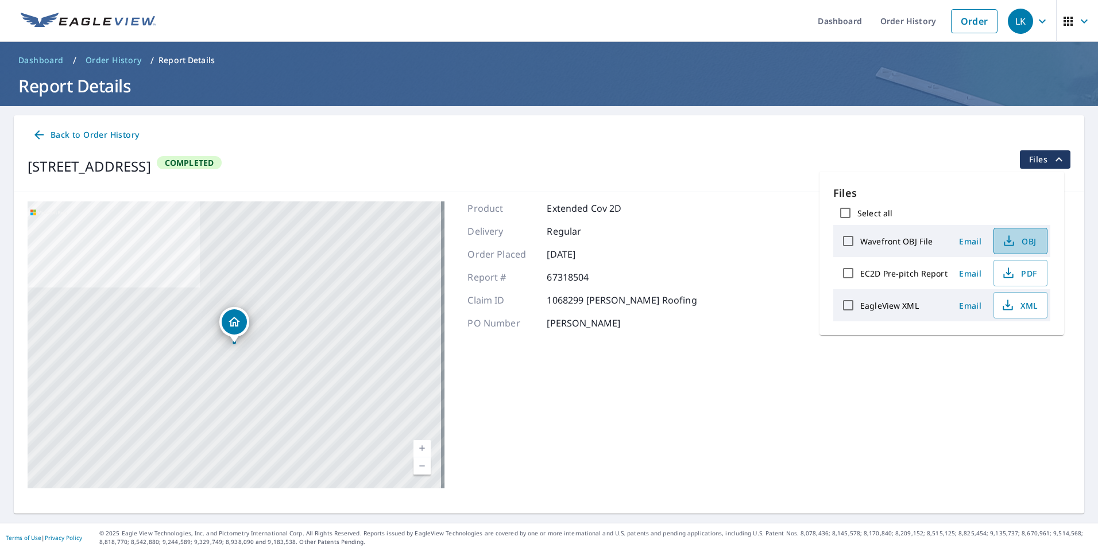
click at [1027, 241] on span "OBJ" at bounding box center [1019, 241] width 37 height 14
click at [764, 226] on div "306 Eagles Mere Ave Eagles Mere, PA 17731 Aerial Road A standard road map Aeria…" at bounding box center [549, 345] width 1070 height 306
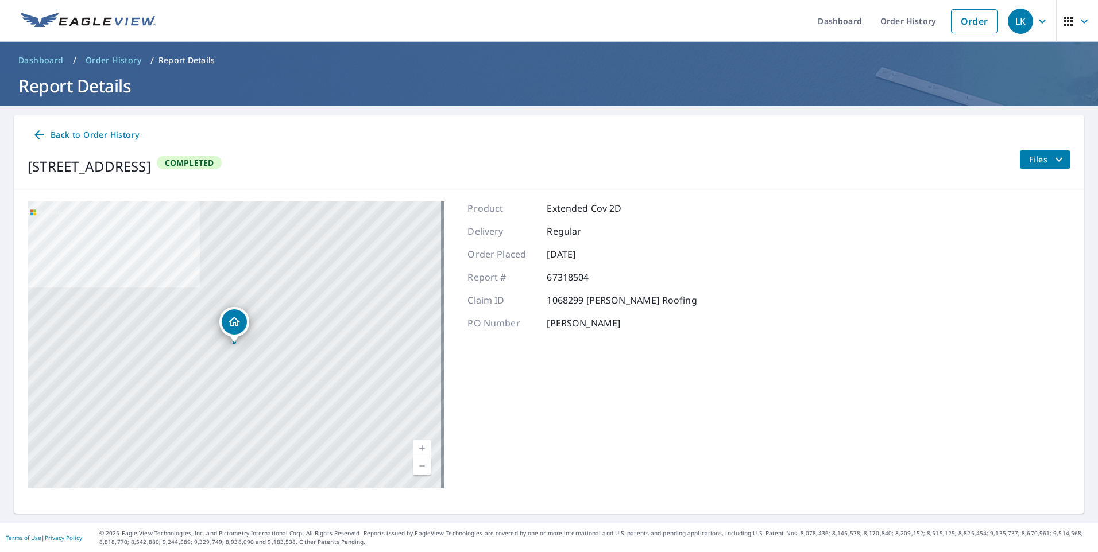
click at [36, 134] on icon at bounding box center [38, 134] width 9 height 9
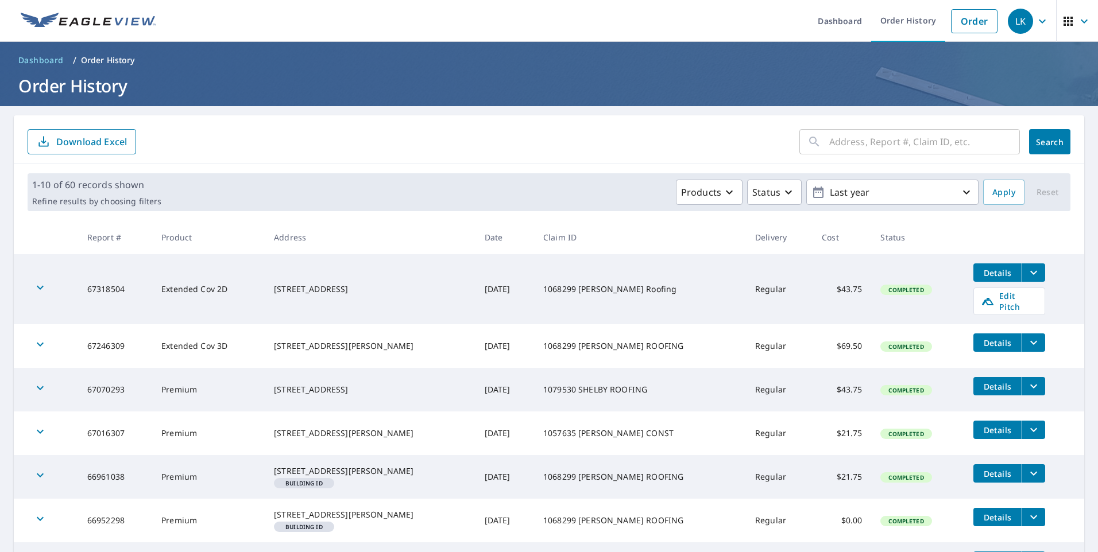
click at [1030, 337] on icon "filesDropdownBtn-67246309" at bounding box center [1034, 343] width 14 height 14
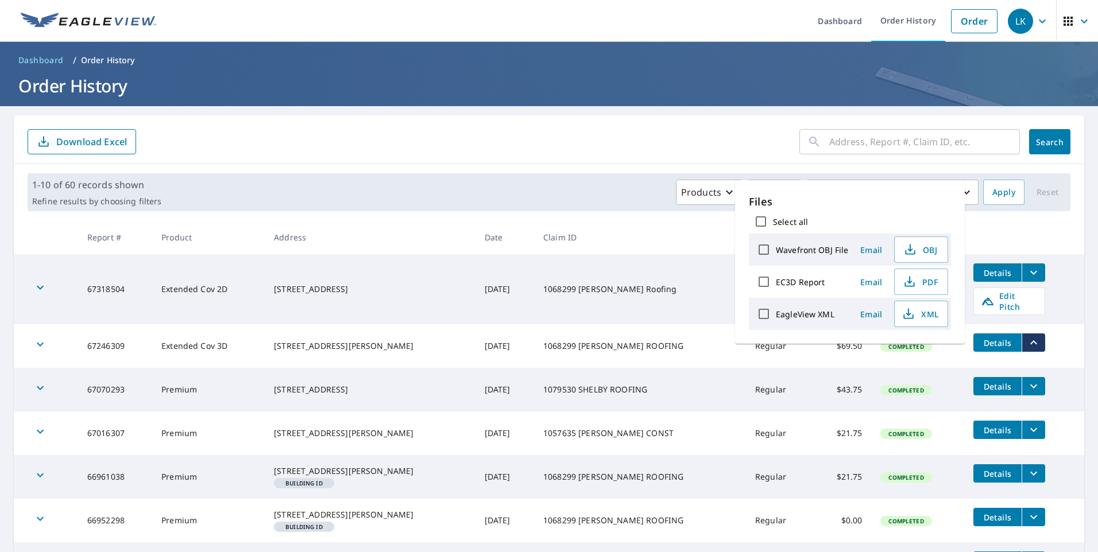
click at [1030, 337] on icon "filesDropdownBtn-67246309" at bounding box center [1034, 343] width 14 height 14
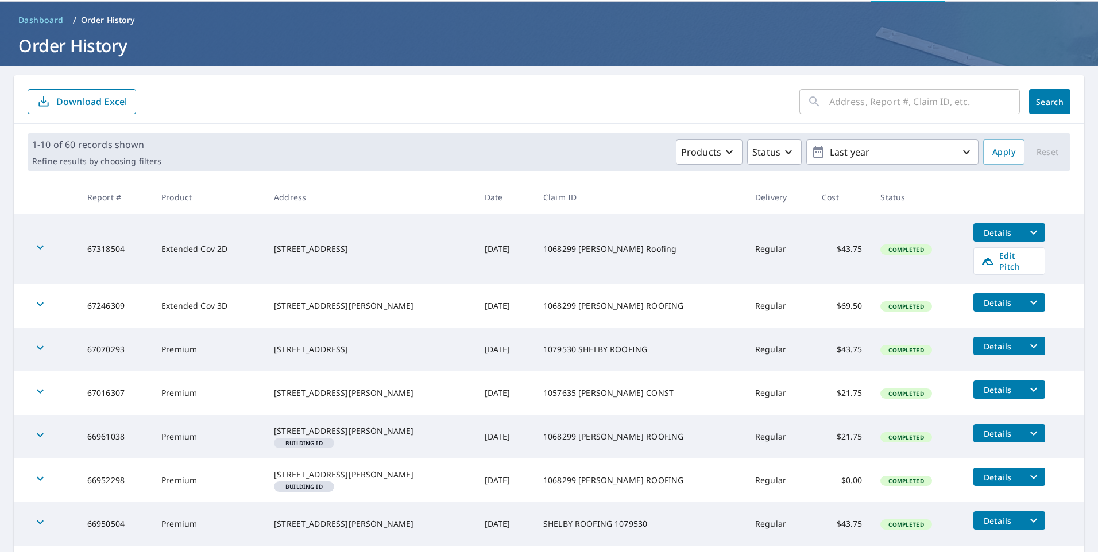
scroll to position [57, 0]
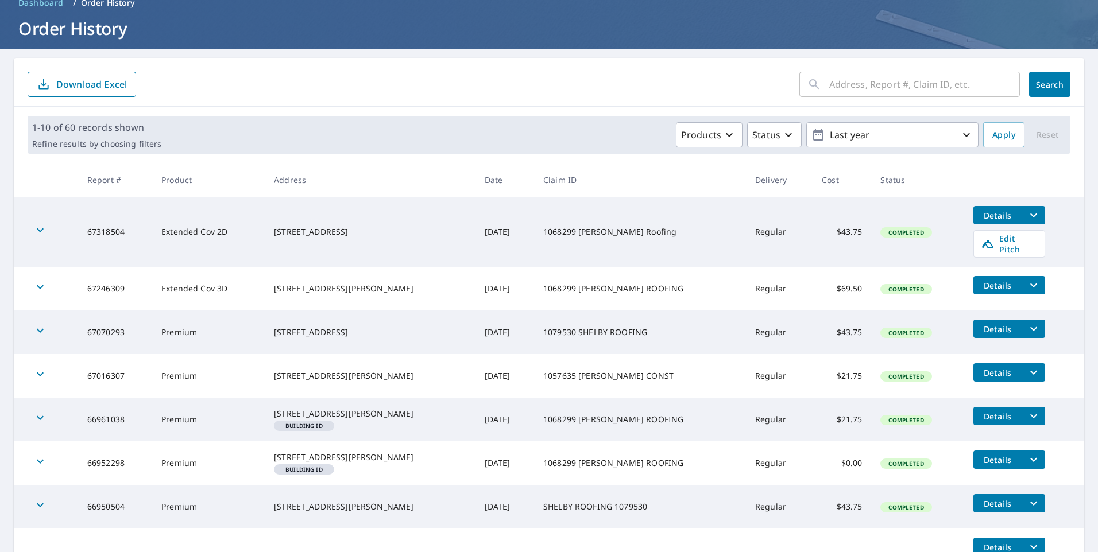
click at [1033, 279] on icon "filesDropdownBtn-67246309" at bounding box center [1034, 286] width 14 height 14
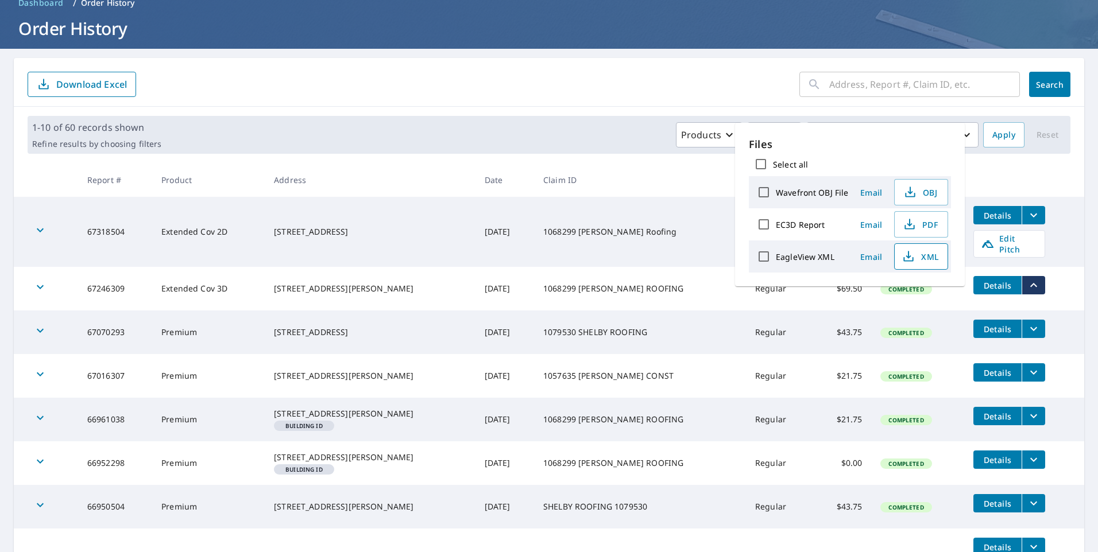
click at [914, 257] on icon "button" at bounding box center [909, 257] width 14 height 14
click at [909, 222] on icon "button" at bounding box center [909, 222] width 5 height 7
click at [701, 169] on th "Claim ID" at bounding box center [640, 180] width 212 height 34
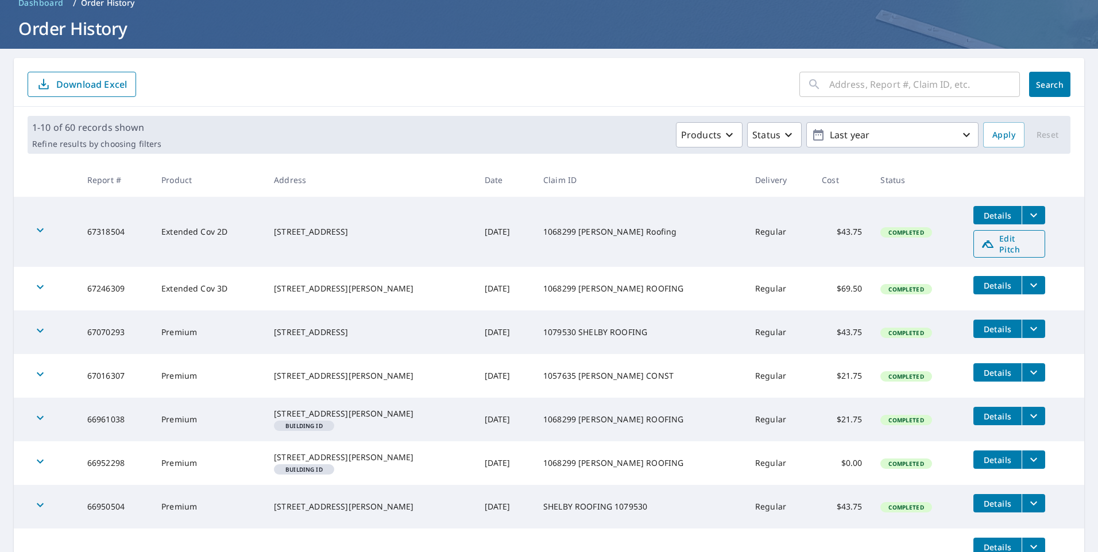
click at [982, 241] on icon at bounding box center [987, 244] width 11 height 7
click at [1000, 239] on span "Edit Pitch" at bounding box center [1009, 244] width 57 height 22
click at [1012, 214] on button "Details" at bounding box center [997, 215] width 48 height 18
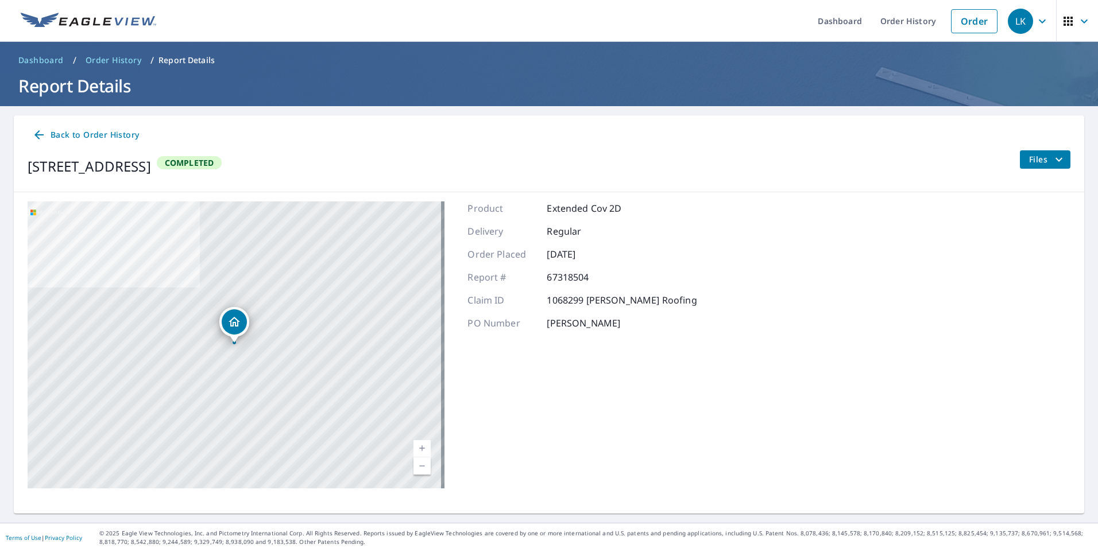
click at [1052, 156] on icon "filesDropdownBtn-67318504" at bounding box center [1059, 160] width 14 height 14
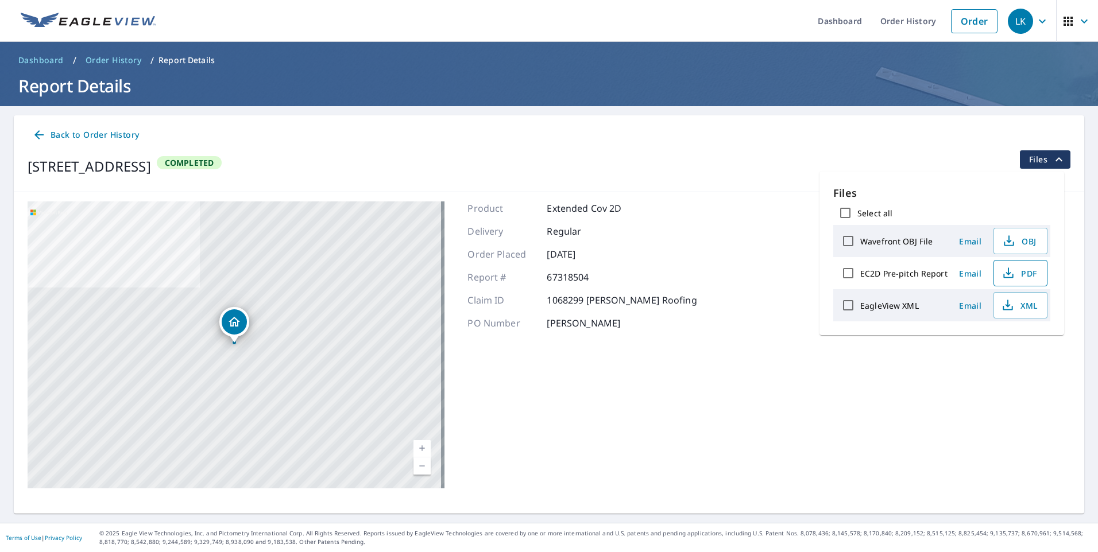
click at [1003, 271] on icon "button" at bounding box center [1009, 273] width 14 height 14
drag, startPoint x: 722, startPoint y: 380, endPoint x: 650, endPoint y: 361, distance: 75.5
click at [722, 380] on div "306 Eagles Mere Ave Eagles Mere, PA 17731 Aerial Road A standard road map Aeria…" at bounding box center [549, 345] width 1070 height 306
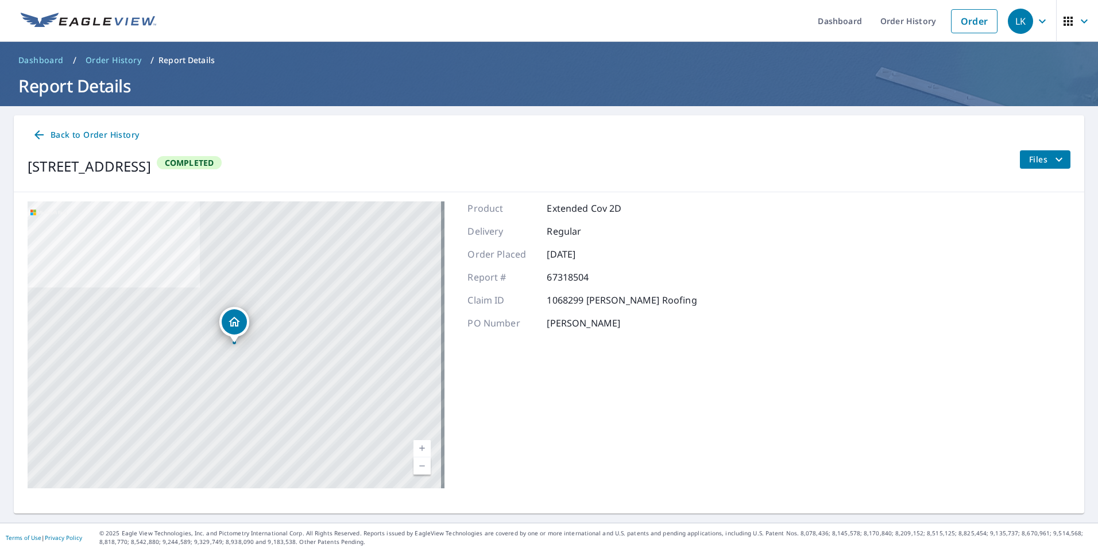
click at [67, 126] on link "Back to Order History" at bounding box center [86, 135] width 116 height 21
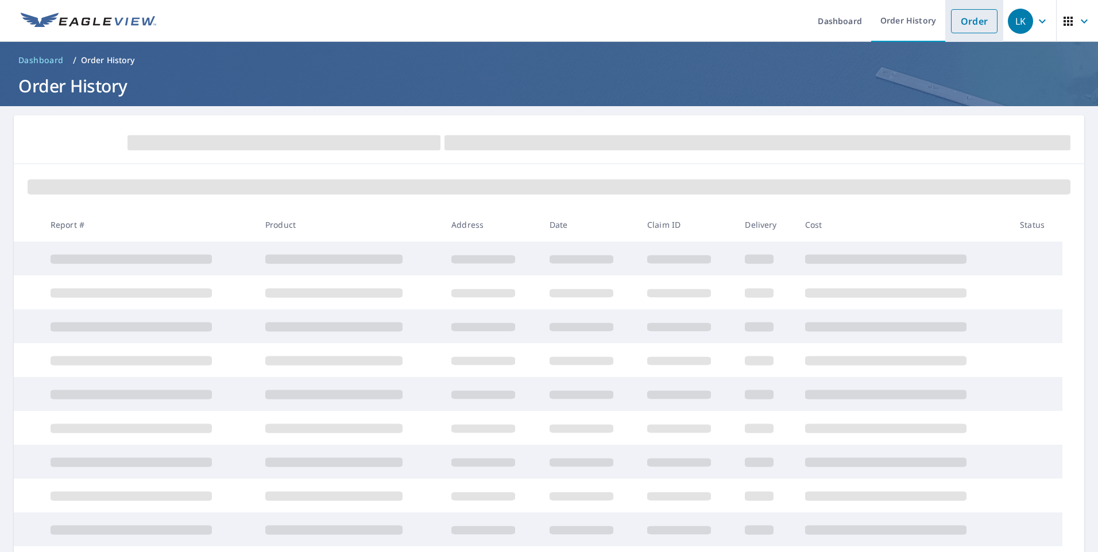
click at [982, 22] on link "Order" at bounding box center [974, 21] width 47 height 24
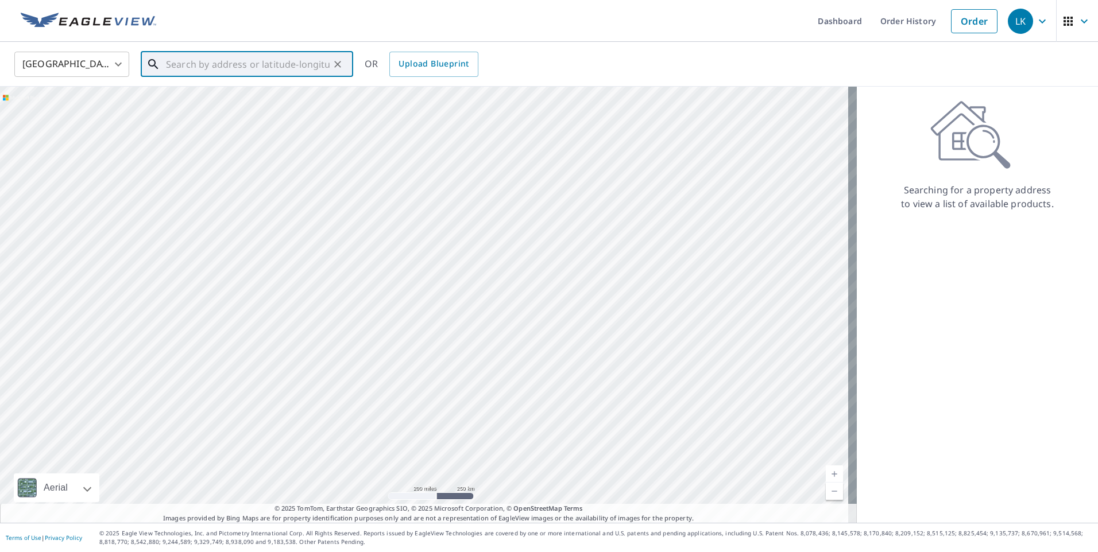
click at [285, 68] on input "text" at bounding box center [248, 64] width 164 height 32
click at [285, 93] on span "306 Eagles Mere Ave" at bounding box center [254, 98] width 180 height 14
type input "306 Eagles Mere Ave Eagles Mere, PA 17731"
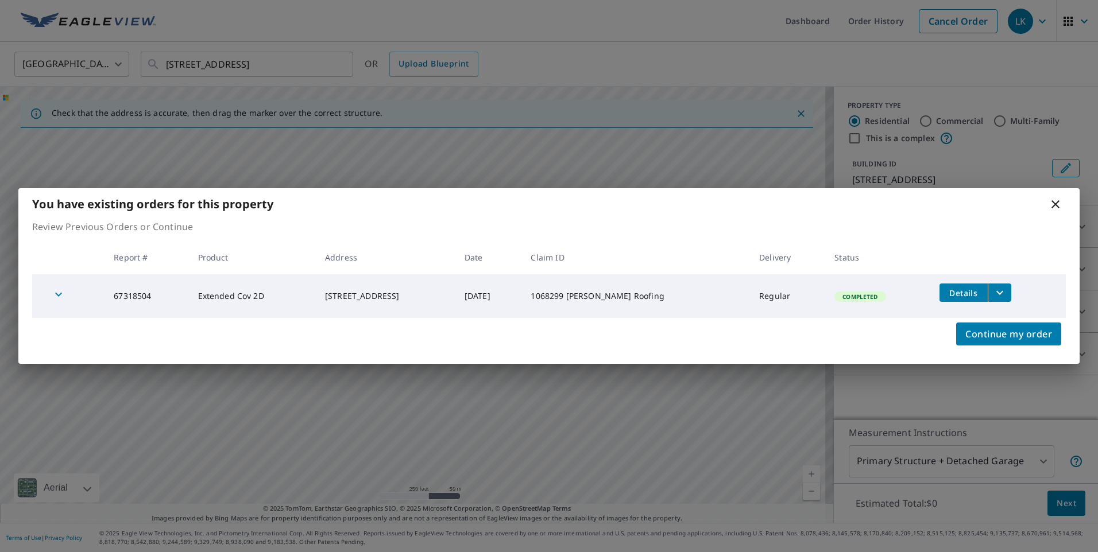
click at [1056, 207] on icon at bounding box center [1056, 205] width 14 height 14
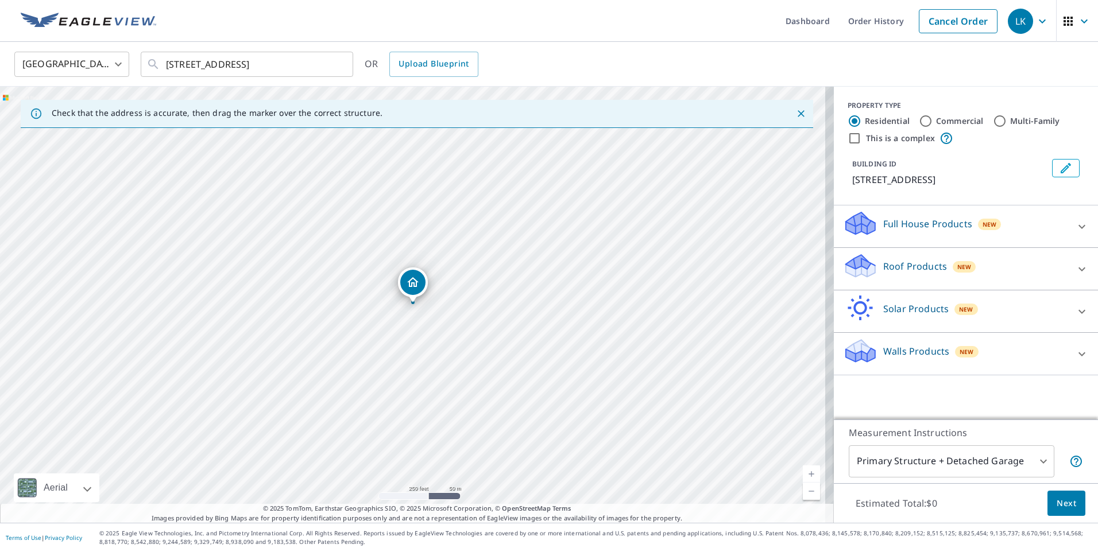
click at [1075, 276] on icon at bounding box center [1082, 269] width 14 height 14
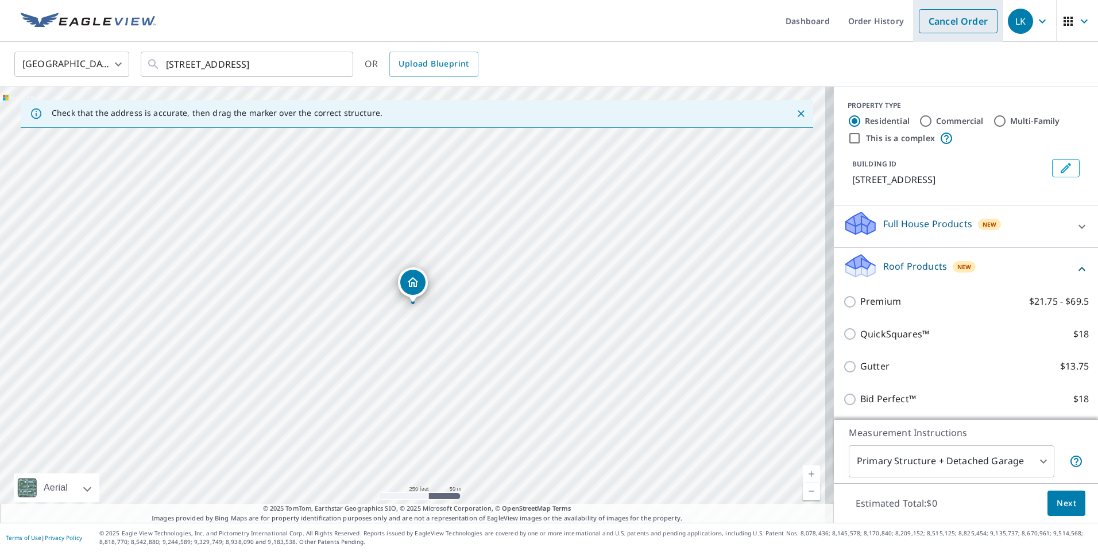
click at [969, 20] on link "Cancel Order" at bounding box center [958, 21] width 79 height 24
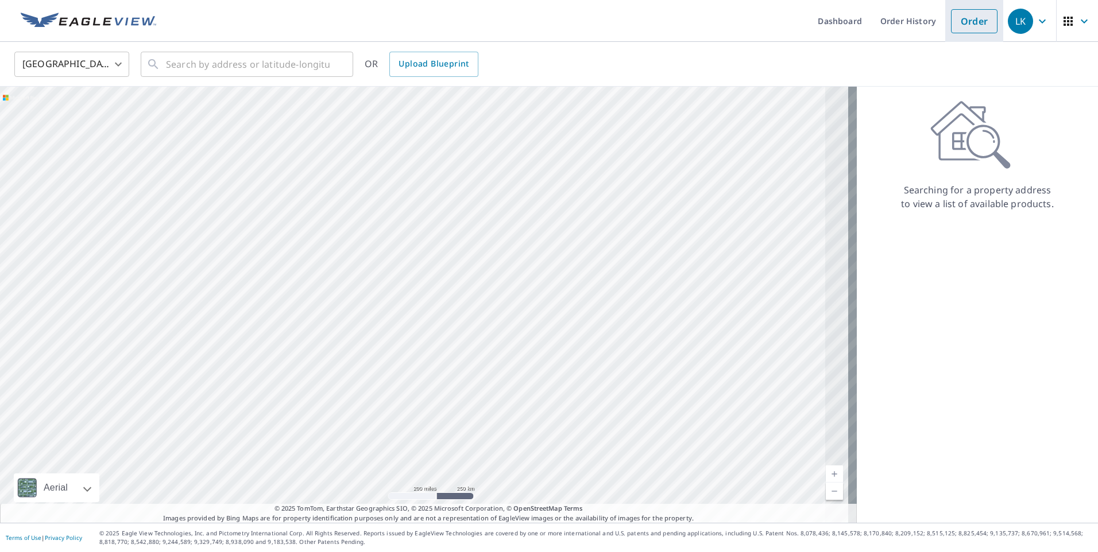
click at [964, 25] on link "Order" at bounding box center [974, 21] width 47 height 24
click at [292, 62] on input "text" at bounding box center [248, 64] width 164 height 32
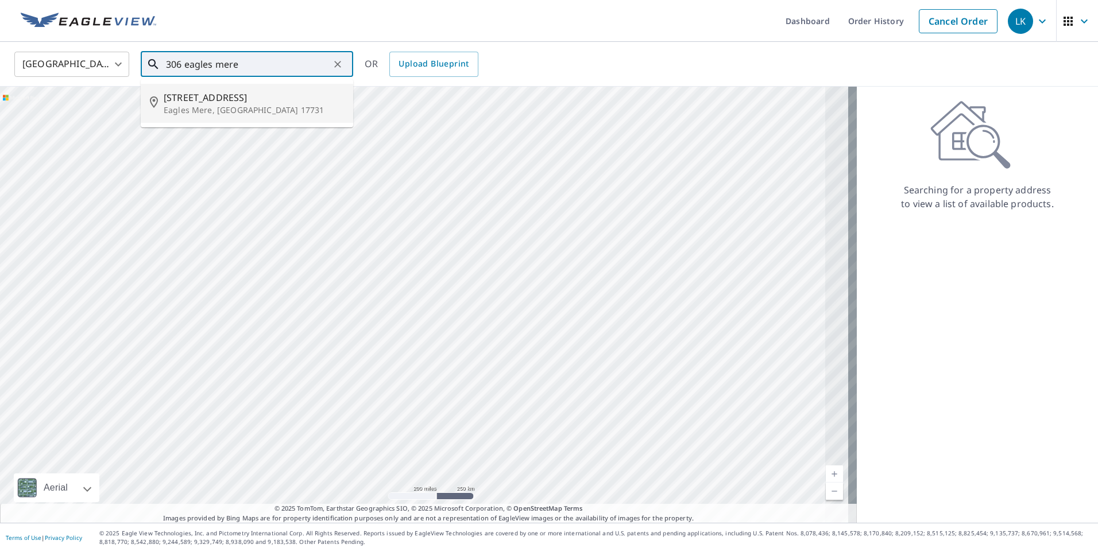
click at [279, 100] on span "306 Eagles Mere Ave" at bounding box center [254, 98] width 180 height 14
type input "306 Eagles Mere Ave Eagles Mere, PA 17731"
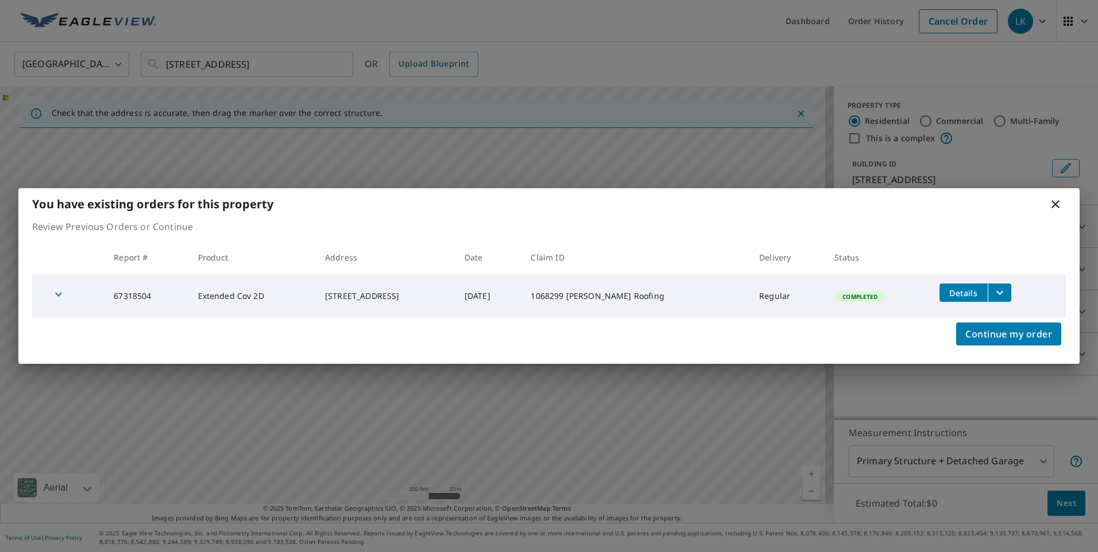
click at [1056, 203] on icon at bounding box center [1056, 204] width 8 height 8
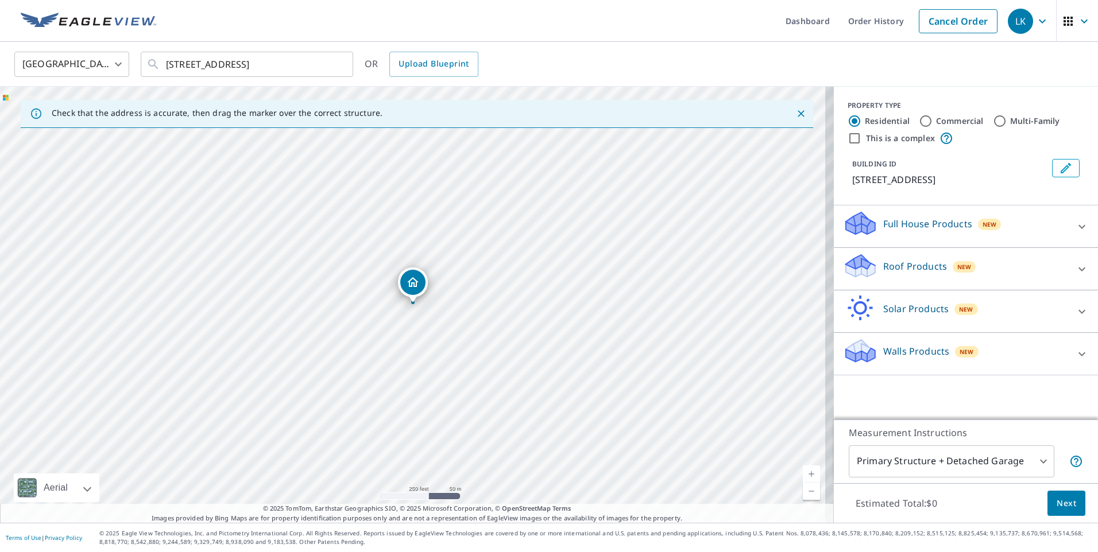
click at [1015, 273] on div "Roof Products New" at bounding box center [955, 269] width 225 height 33
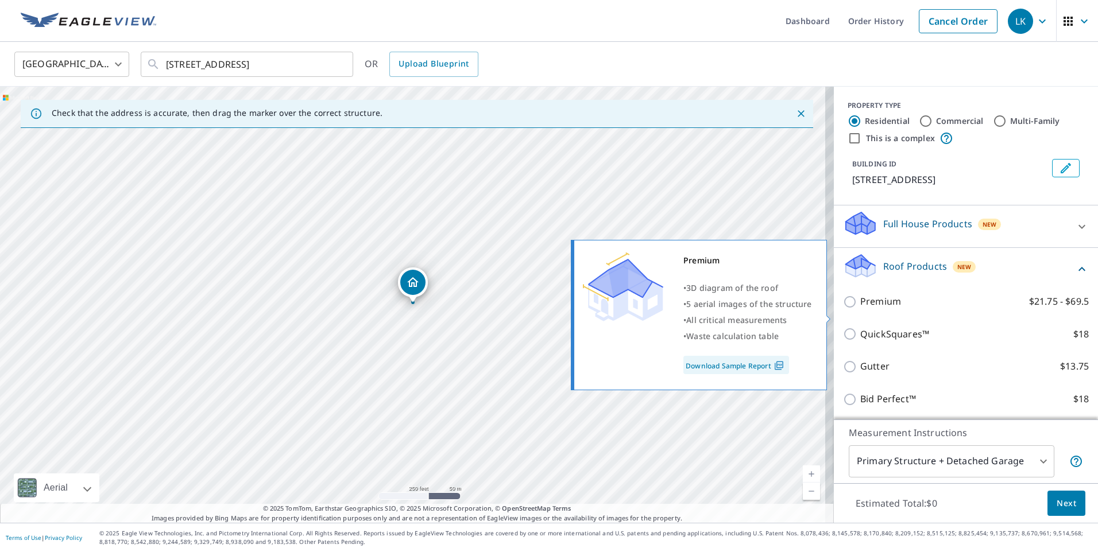
click at [868, 309] on p "Premium" at bounding box center [880, 302] width 41 height 14
click at [860, 309] on input "Premium $21.75 - $69.5" at bounding box center [851, 302] width 17 height 14
checkbox input "true"
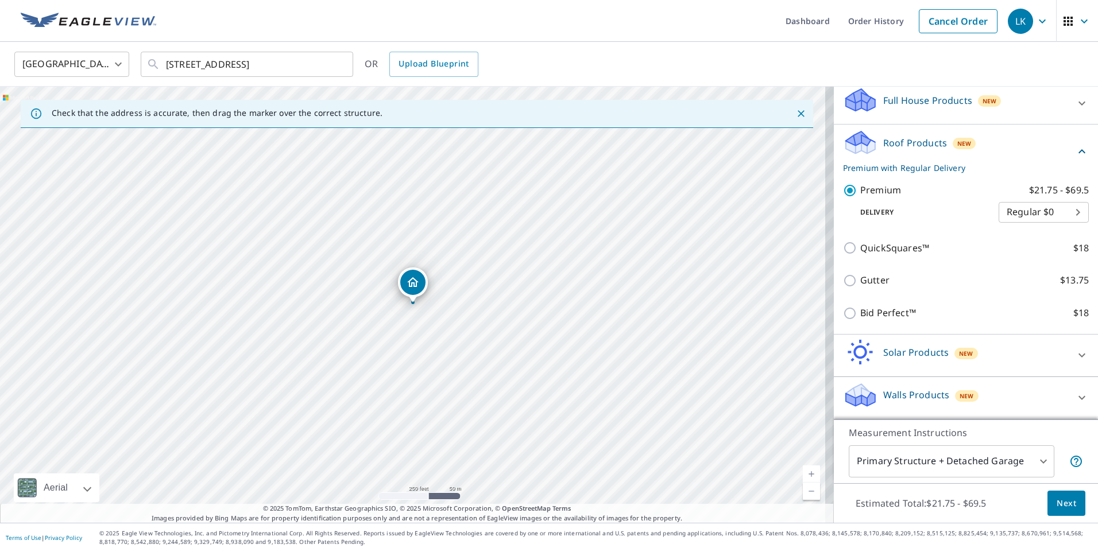
scroll to position [137, 0]
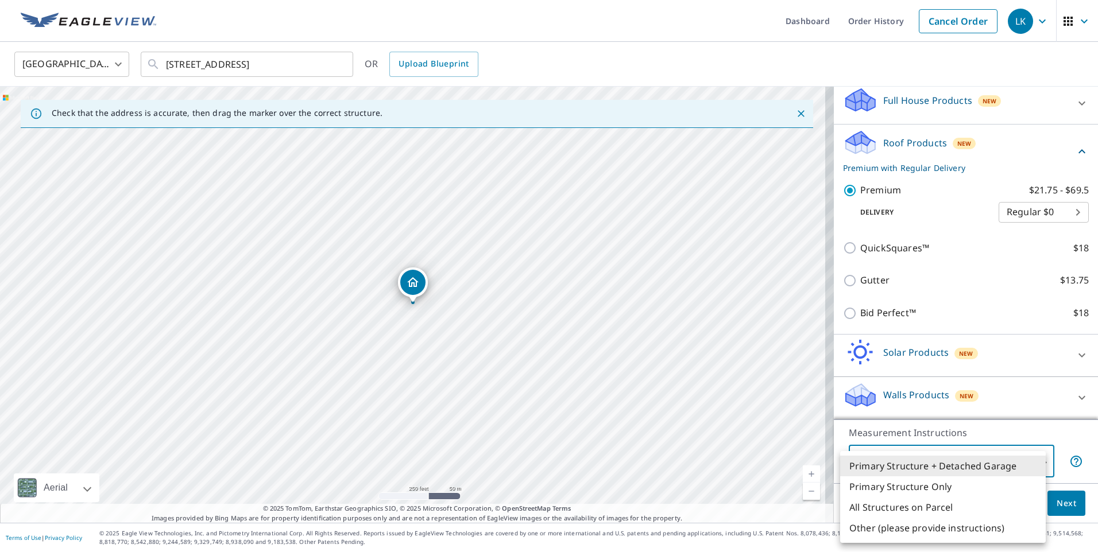
click at [945, 470] on body "LK LK Dashboard Order History Cancel Order LK United States US ​ 306 Eagles Mer…" at bounding box center [549, 276] width 1098 height 552
click at [899, 492] on li "Primary Structure Only" at bounding box center [943, 487] width 206 height 21
type input "2"
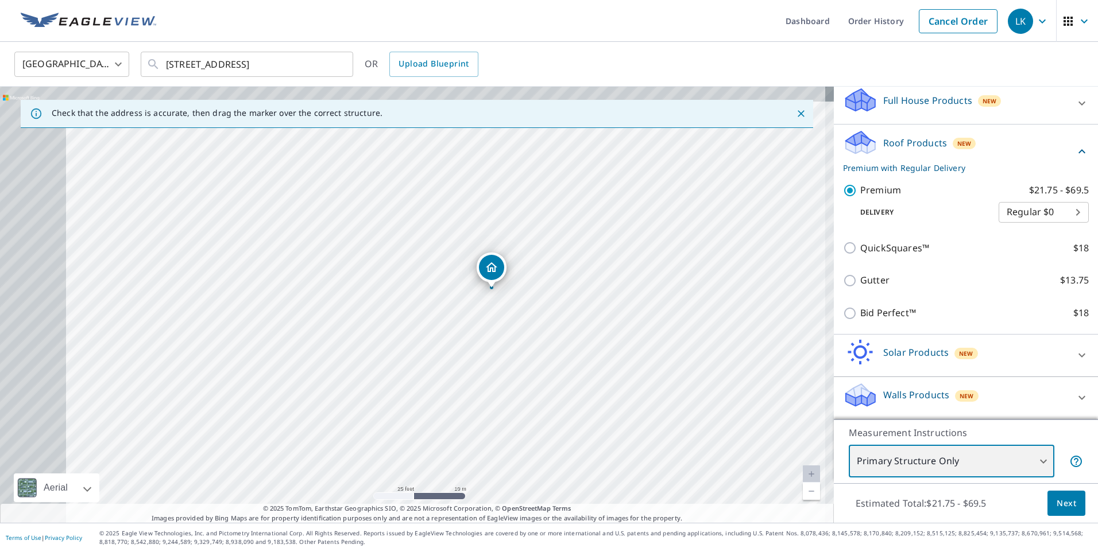
drag, startPoint x: 316, startPoint y: 275, endPoint x: 756, endPoint y: 396, distance: 456.3
click at [756, 396] on div "306 Eagles Mere Ave Eagles Mere, PA 17731" at bounding box center [417, 305] width 834 height 436
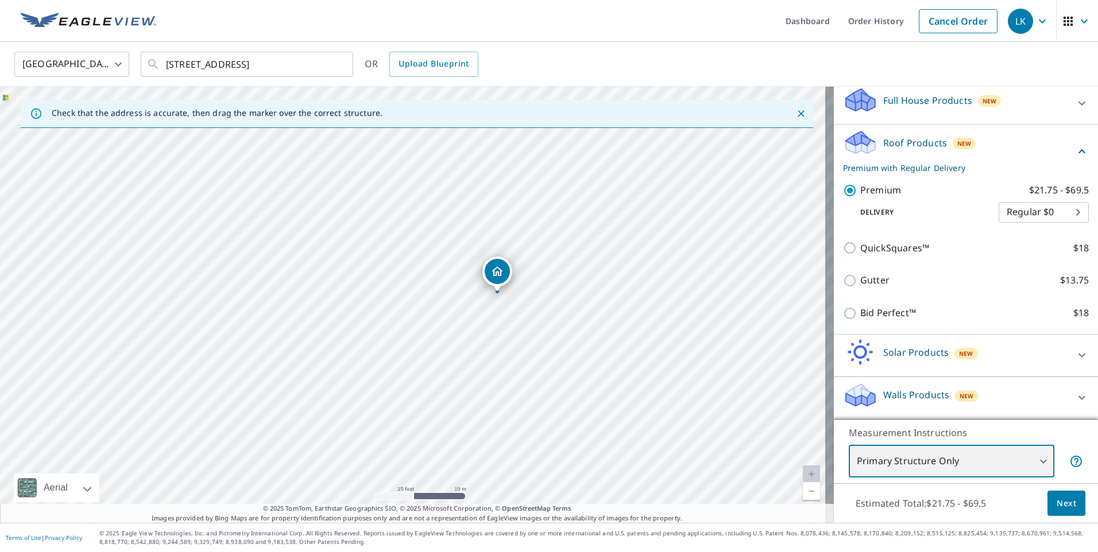
drag, startPoint x: 554, startPoint y: 343, endPoint x: 534, endPoint y: 342, distance: 20.1
click at [534, 342] on div "306 Eagles Mere Ave Eagles Mere, PA 17731" at bounding box center [417, 305] width 834 height 436
click at [940, 22] on link "Cancel Order" at bounding box center [958, 21] width 79 height 24
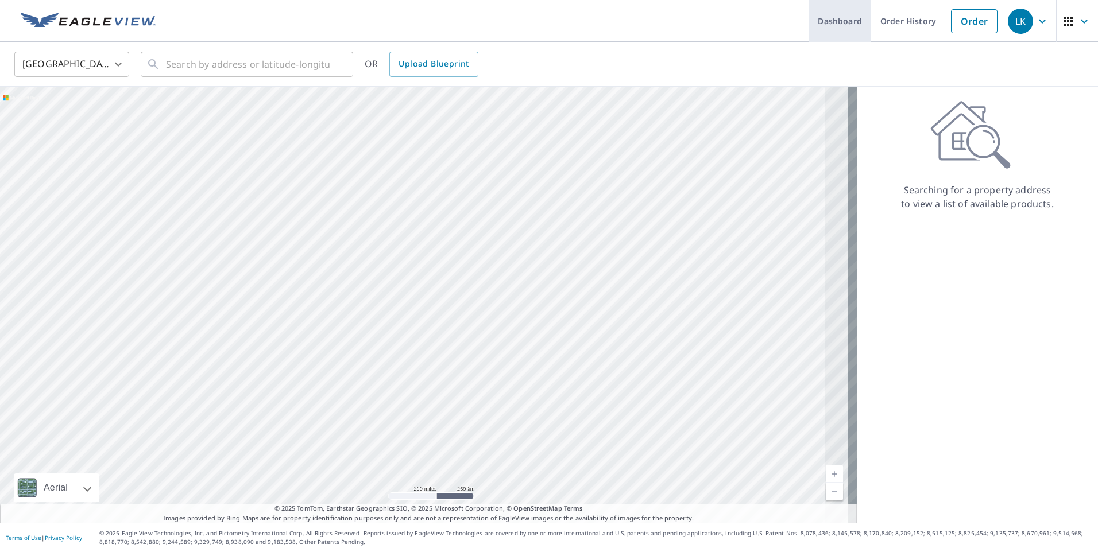
click at [822, 19] on link "Dashboard" at bounding box center [840, 21] width 63 height 42
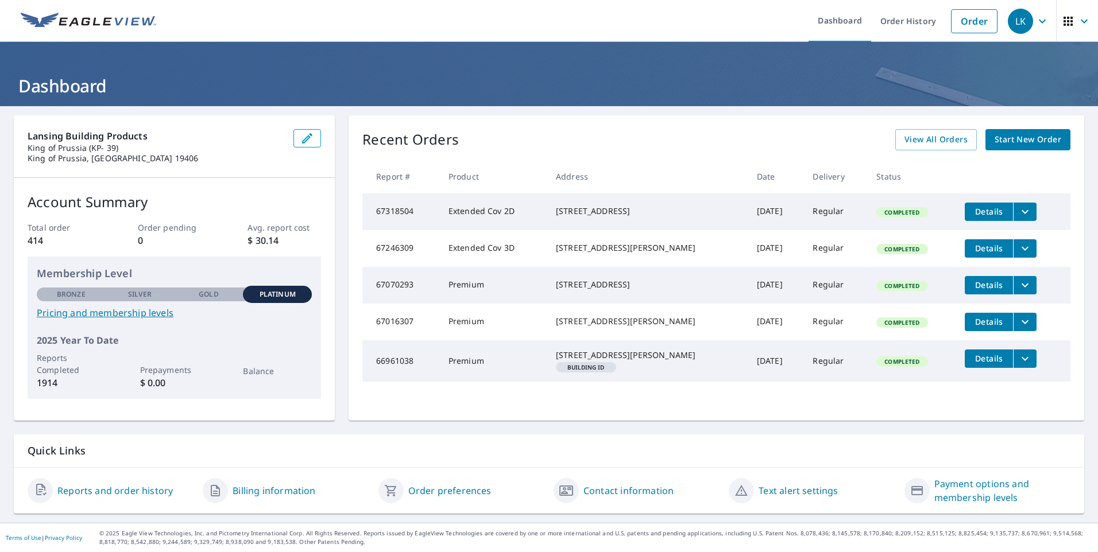
click at [1018, 209] on icon "filesDropdownBtn-67318504" at bounding box center [1025, 212] width 14 height 14
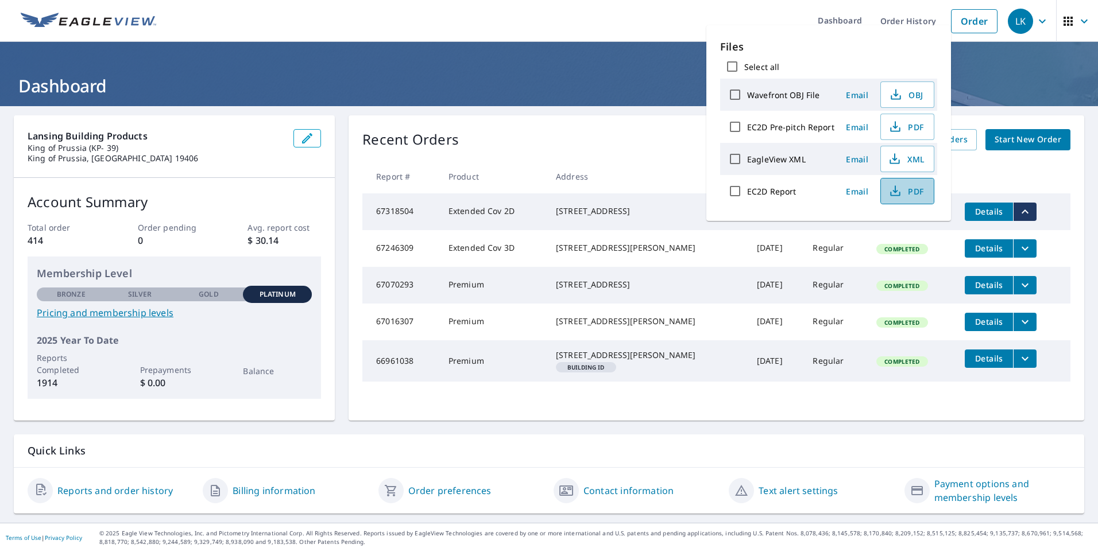
click at [888, 191] on icon "button" at bounding box center [895, 191] width 14 height 14
click at [590, 123] on div "Recent Orders View All Orders Start New Order Report # Product Address Date Del…" at bounding box center [717, 268] width 736 height 306
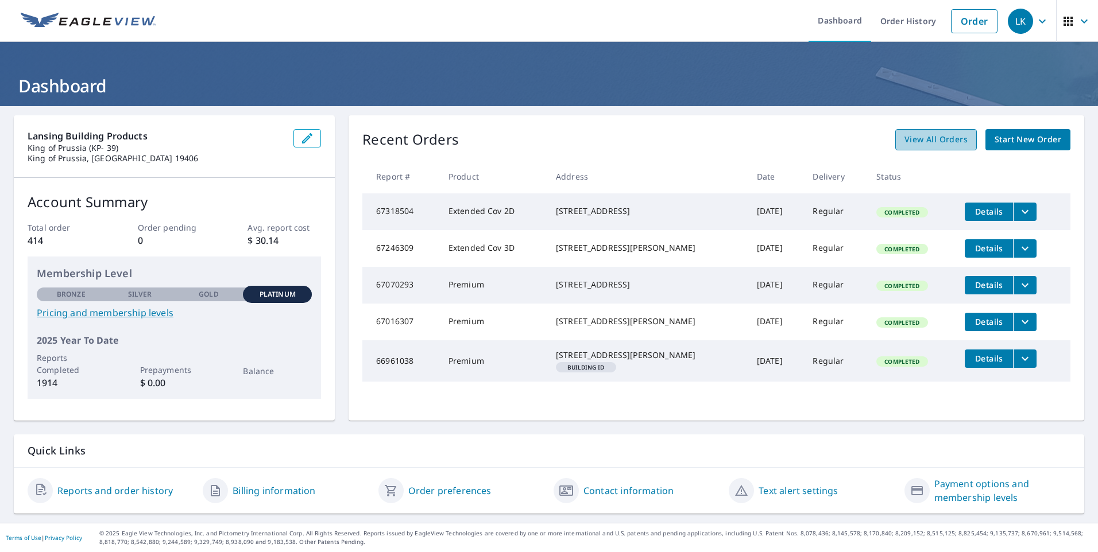
click at [933, 144] on span "View All Orders" at bounding box center [935, 140] width 63 height 14
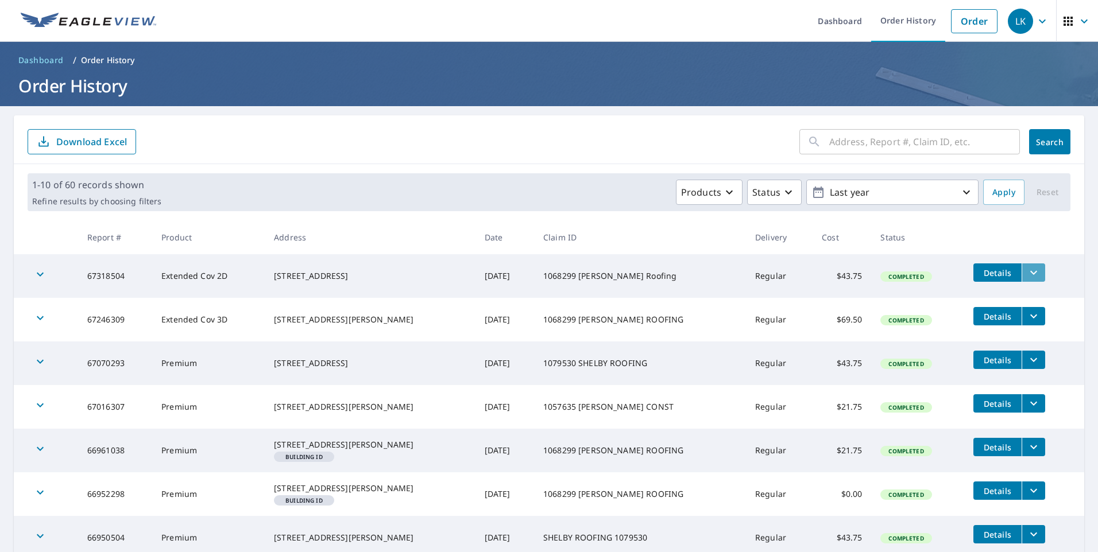
click at [1029, 270] on icon "filesDropdownBtn-67318504" at bounding box center [1034, 273] width 14 height 14
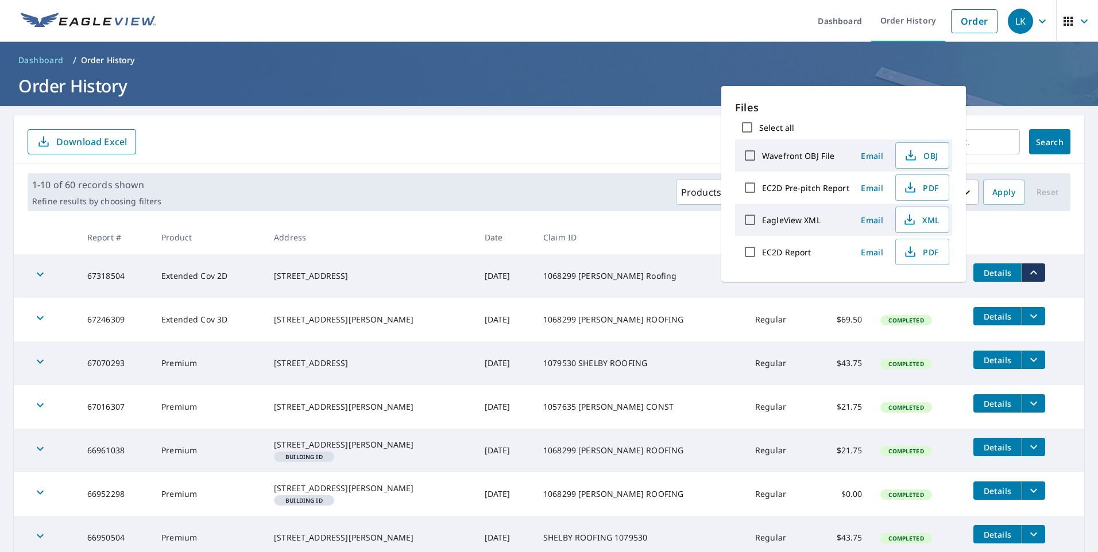
click at [745, 98] on div "Files Select all Wavefront OBJ File Email OBJ EC2D Pre-pitch Report Email PDF E…" at bounding box center [843, 184] width 245 height 196
click at [920, 253] on span "PDF" at bounding box center [921, 252] width 37 height 14
click at [614, 137] on form "​ Search Download Excel" at bounding box center [549, 141] width 1043 height 25
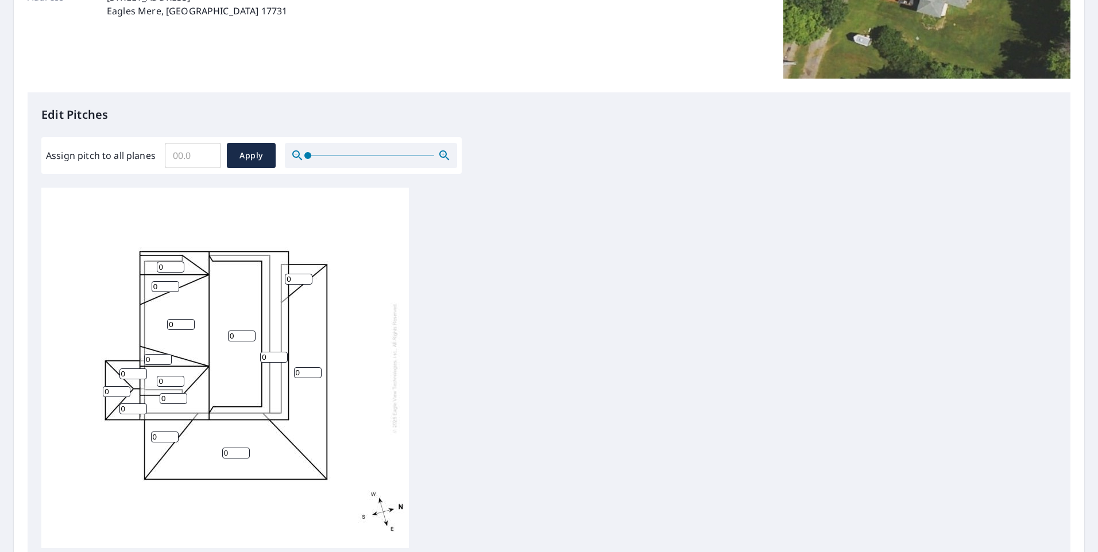
scroll to position [357, 0]
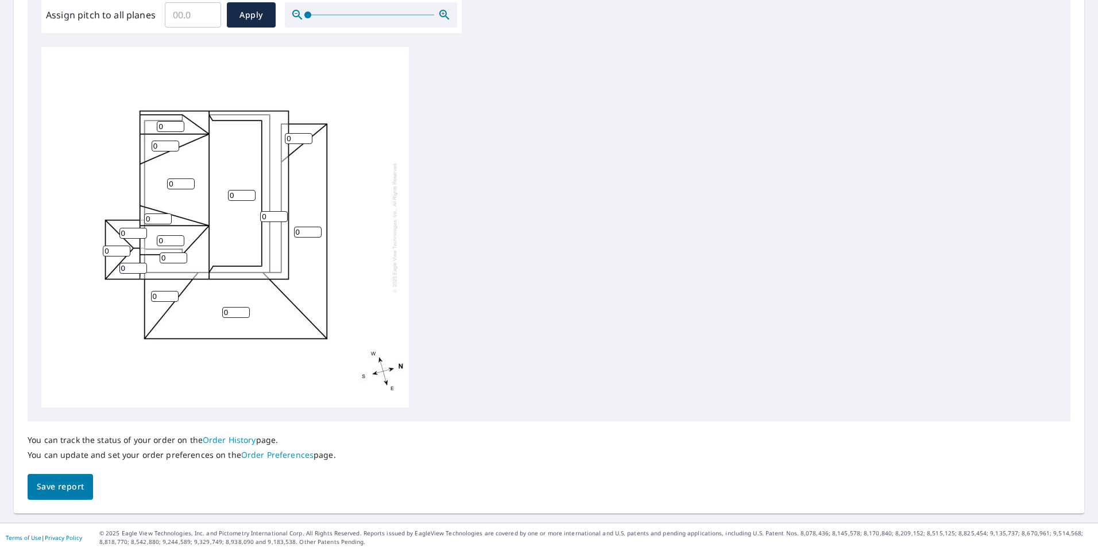
click at [71, 490] on span "Save report" at bounding box center [60, 487] width 47 height 14
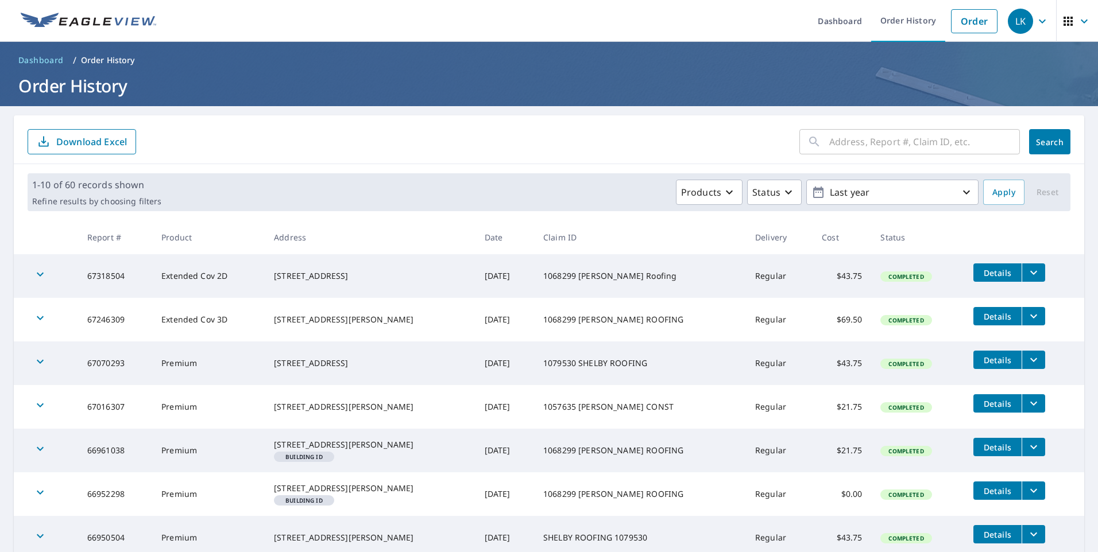
click at [1039, 275] on td "Details" at bounding box center [1024, 272] width 120 height 37
click at [1035, 272] on button "filesDropdownBtn-67318504" at bounding box center [1034, 273] width 24 height 18
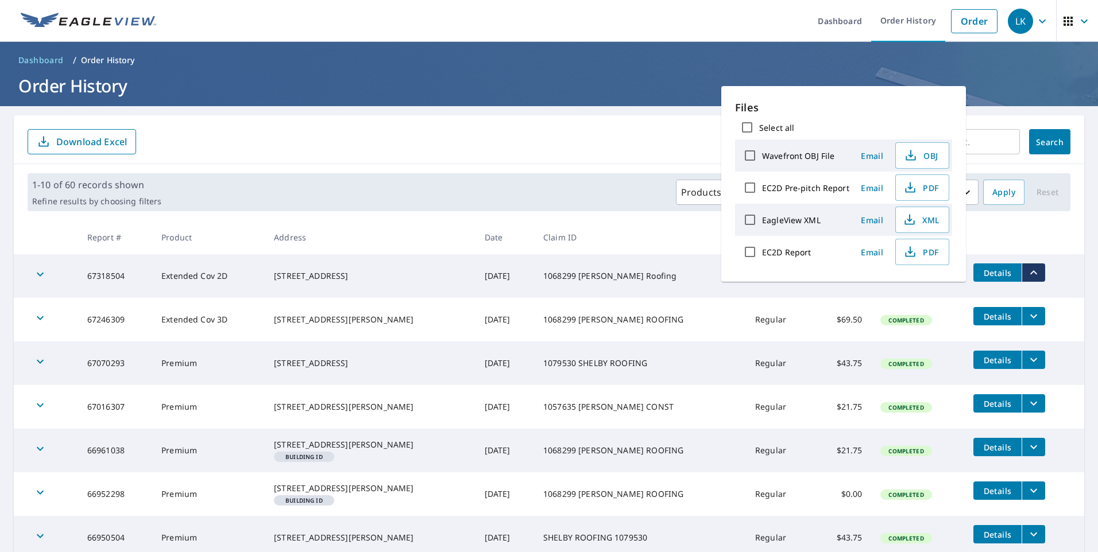
click at [642, 237] on th "Claim ID" at bounding box center [640, 238] width 212 height 34
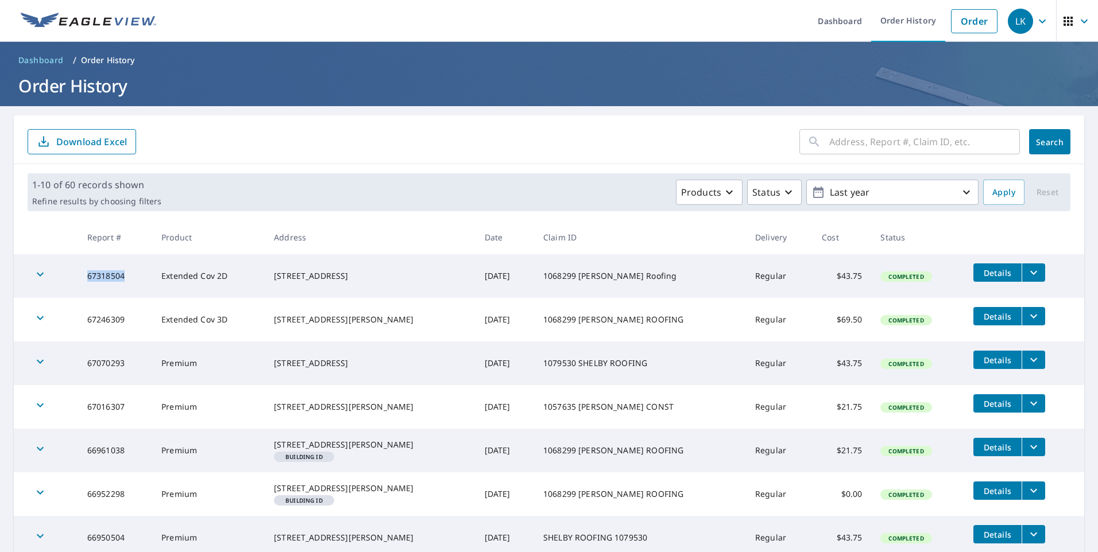
drag, startPoint x: 142, startPoint y: 281, endPoint x: 86, endPoint y: 277, distance: 56.4
click at [86, 277] on td "67318504" at bounding box center [115, 276] width 74 height 44
copy td "67318504"
click at [544, 177] on div "1-10 of 60 records shown Refine results by choosing filters Products Status Las…" at bounding box center [549, 192] width 1043 height 38
